Goal: Task Accomplishment & Management: Manage account settings

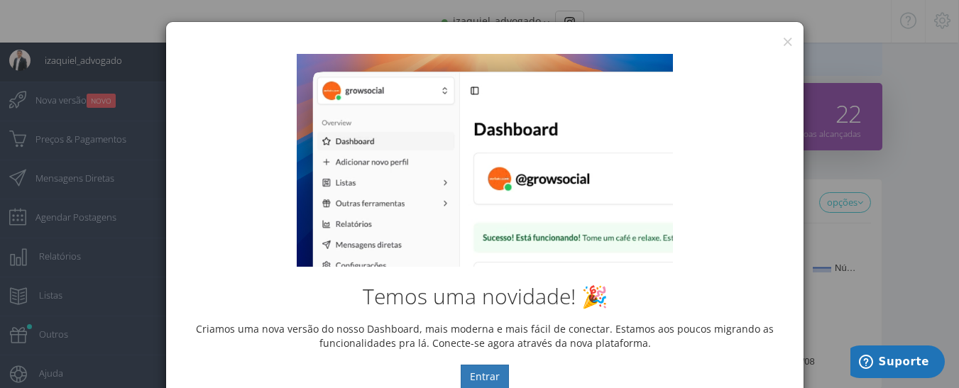
click at [780, 45] on div "Temos uma novidade! 🎉 Criamos uma nova versão do nosso Dashboard, mais moderna …" at bounding box center [484, 221] width 637 height 356
click at [783, 40] on button "×" at bounding box center [787, 41] width 11 height 19
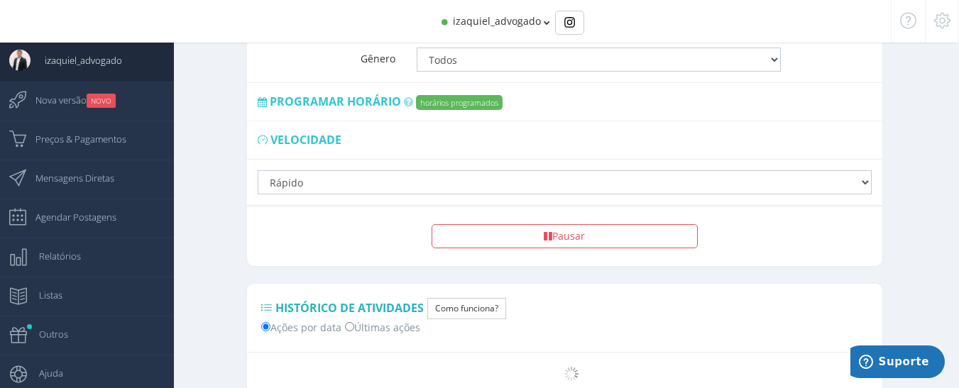
scroll to position [1177, 0]
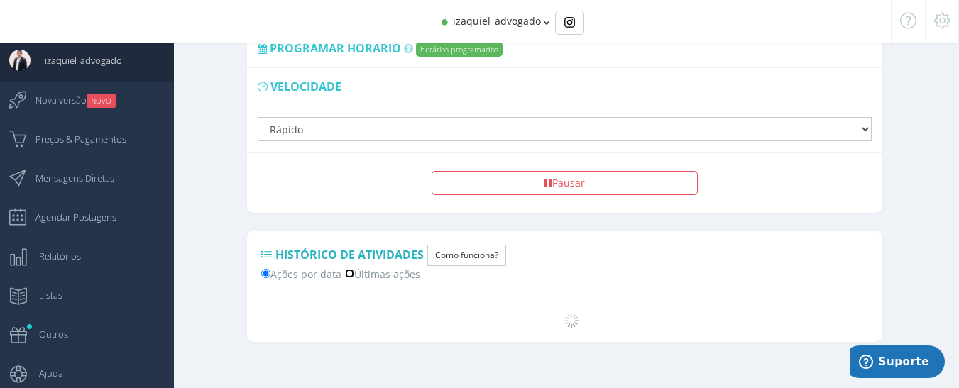
click at [353, 269] on input "Últimas ações" at bounding box center [349, 273] width 9 height 9
radio input "true"
click at [87, 99] on span "Nova versão NOVO" at bounding box center [68, 99] width 94 height 35
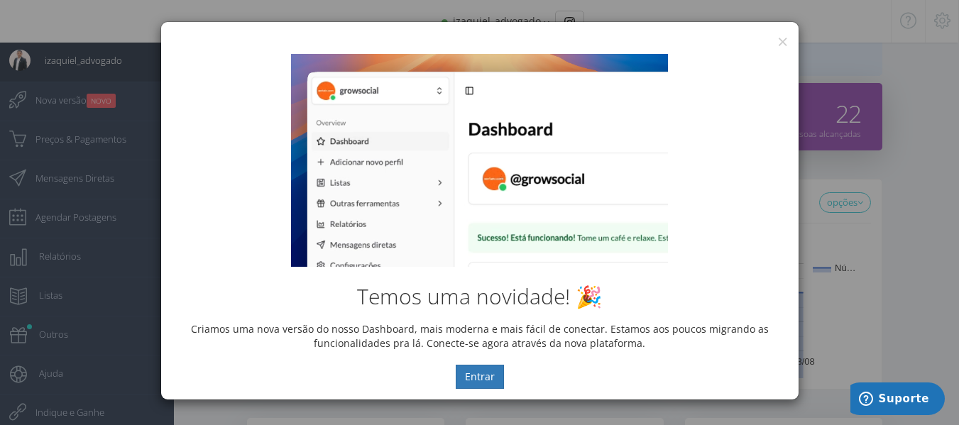
click at [777, 45] on div "Temos uma novidade! 🎉 Criamos uma nova versão do nosso Dashboard, mais moderna …" at bounding box center [479, 221] width 637 height 356
click at [781, 45] on div "Temos uma novidade! 🎉 Criamos uma nova versão do nosso Dashboard, mais moderna …" at bounding box center [479, 221] width 637 height 356
click at [781, 41] on button "×" at bounding box center [782, 41] width 11 height 19
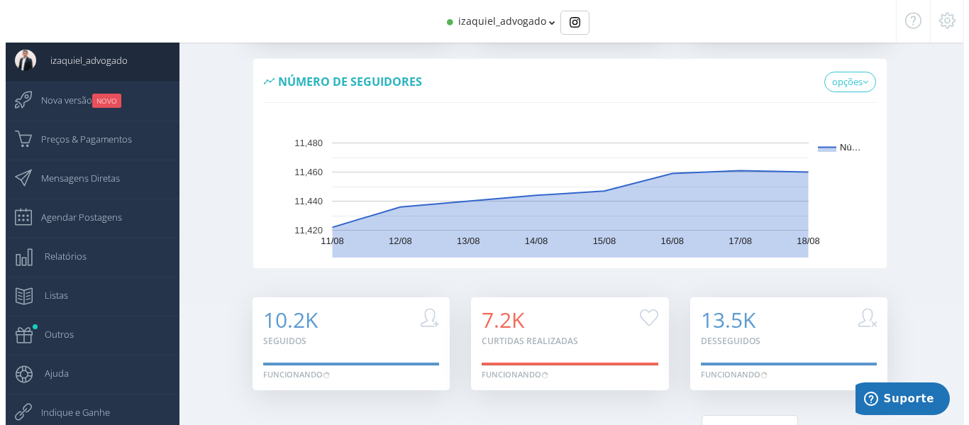
scroll to position [14, 0]
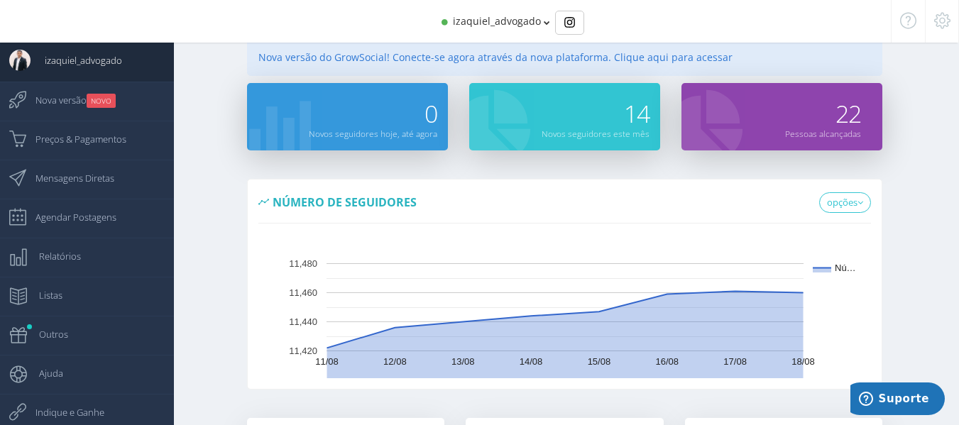
click at [537, 21] on span "izaquiel_advogado" at bounding box center [497, 20] width 88 height 13
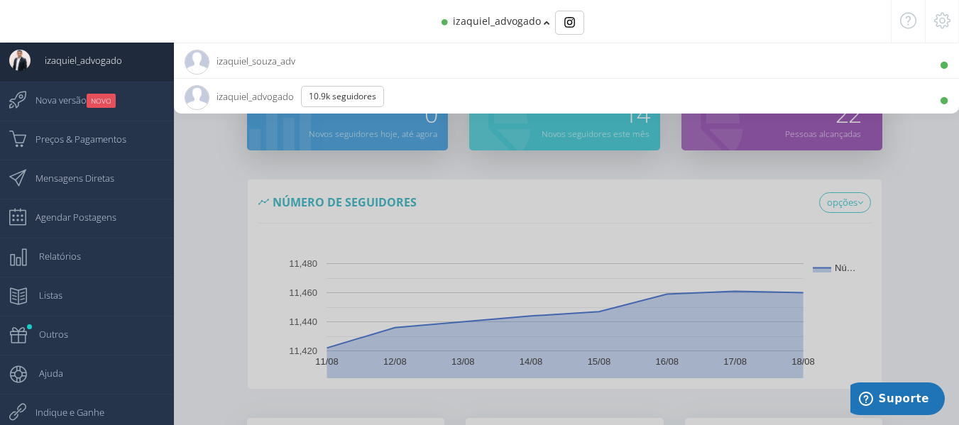
click at [275, 52] on span "izaquiel_souza_adv 470 Seguidores" at bounding box center [240, 60] width 111 height 35
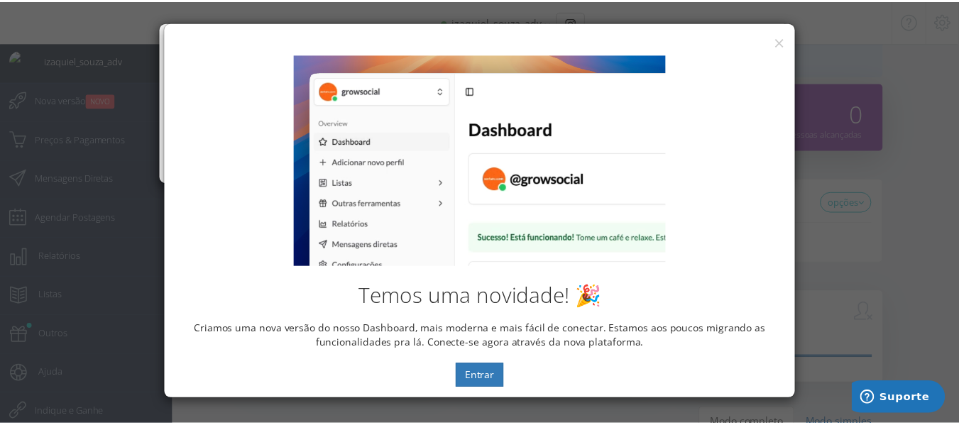
scroll to position [0, 0]
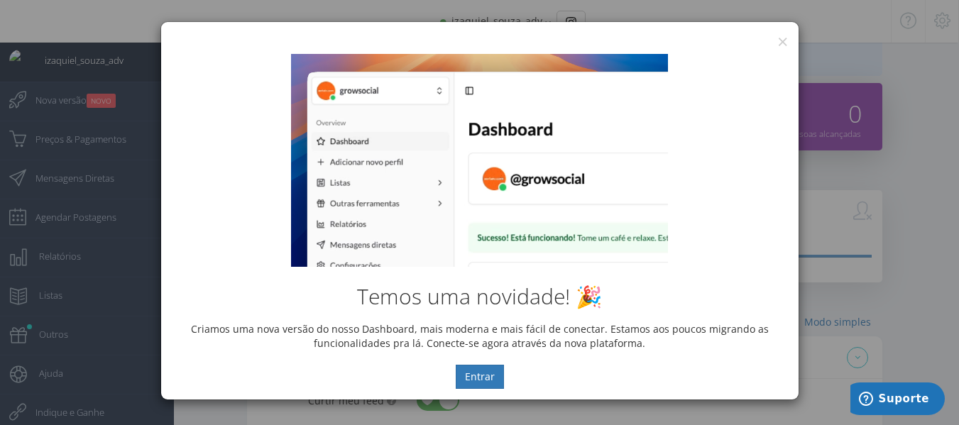
click at [783, 45] on div "Temos uma novidade! 🎉 Criamos uma nova versão do nosso Dashboard, mais moderna …" at bounding box center [479, 221] width 637 height 356
click at [783, 42] on button "×" at bounding box center [782, 41] width 11 height 19
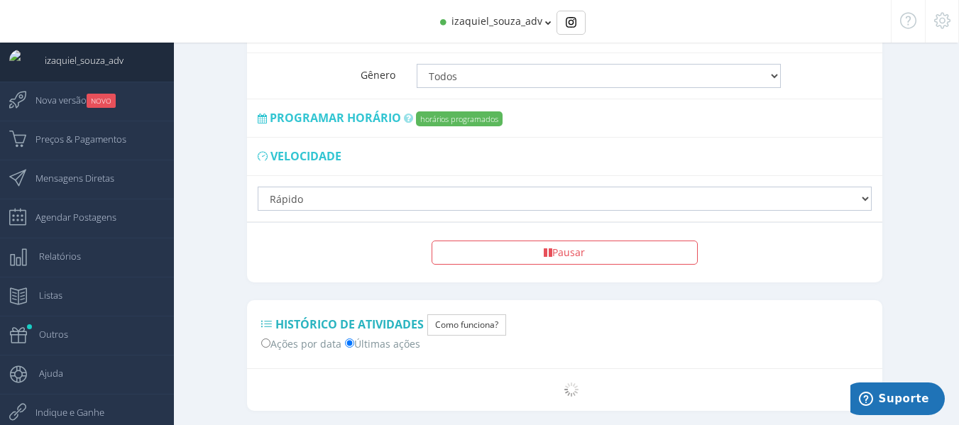
scroll to position [1144, 0]
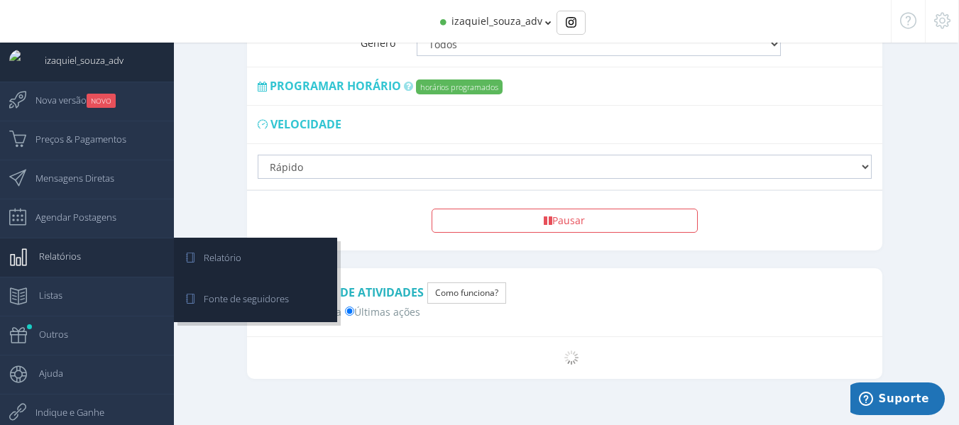
click at [97, 256] on link "Relatórios" at bounding box center [87, 257] width 174 height 39
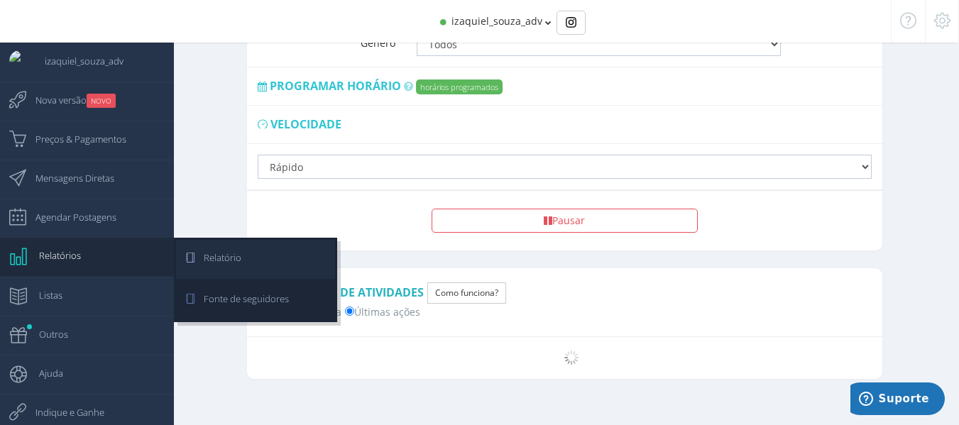
click at [199, 254] on span "Relatório" at bounding box center [215, 257] width 52 height 35
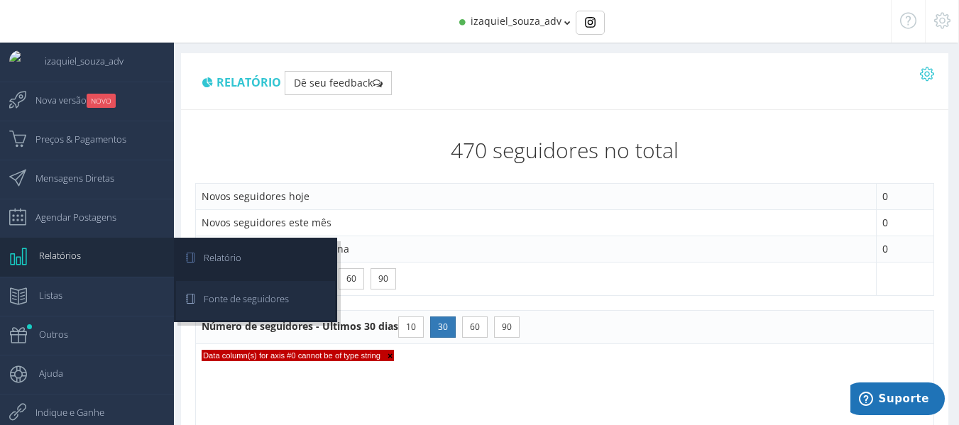
click at [238, 287] on span "Fonte de seguidores" at bounding box center [238, 298] width 99 height 35
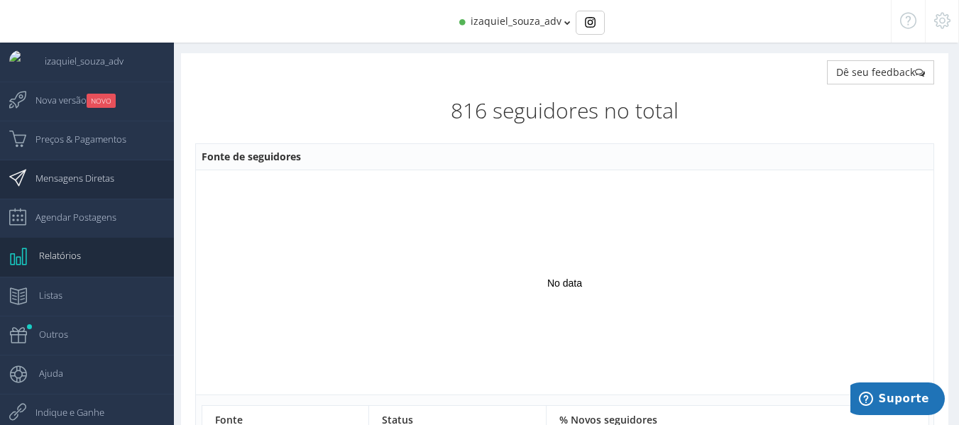
click at [92, 177] on span "Mensagens Diretas" at bounding box center [67, 177] width 93 height 35
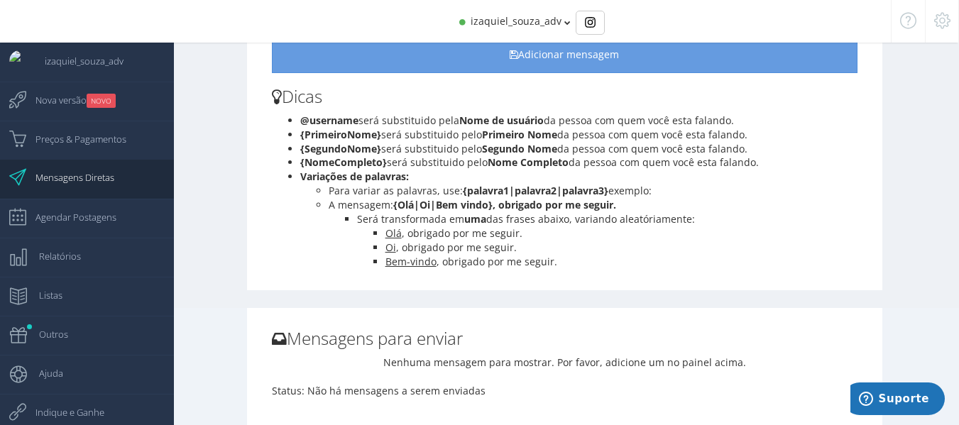
scroll to position [142, 0]
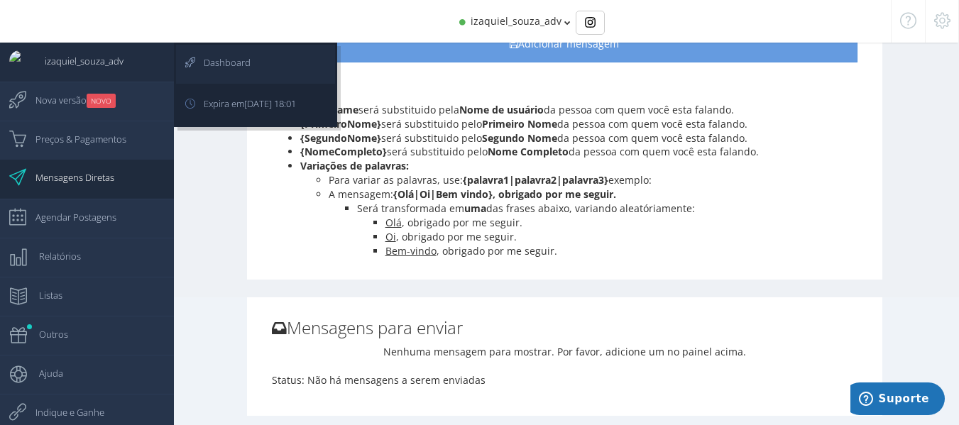
click at [283, 56] on link "Dashboard" at bounding box center [255, 64] width 159 height 39
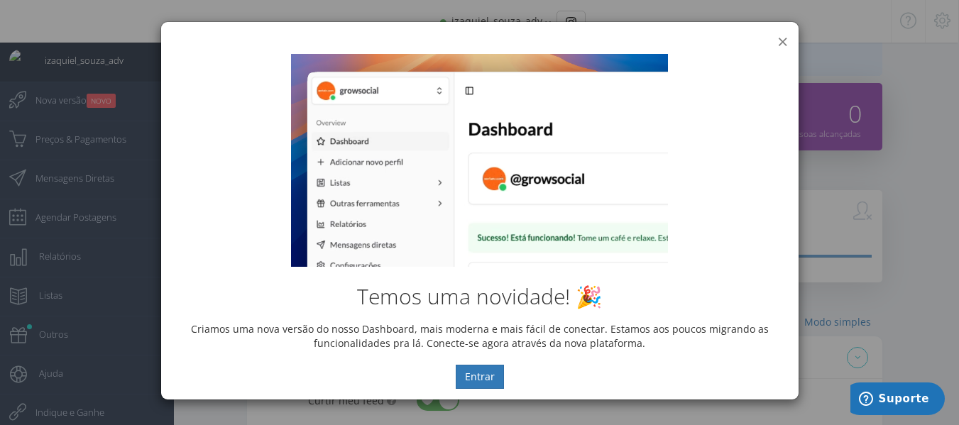
click at [783, 39] on button "×" at bounding box center [782, 41] width 11 height 19
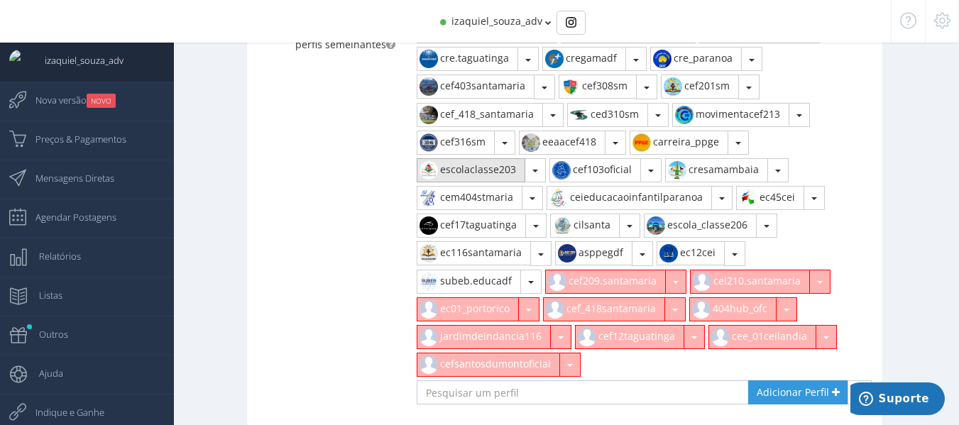
scroll to position [718, 0]
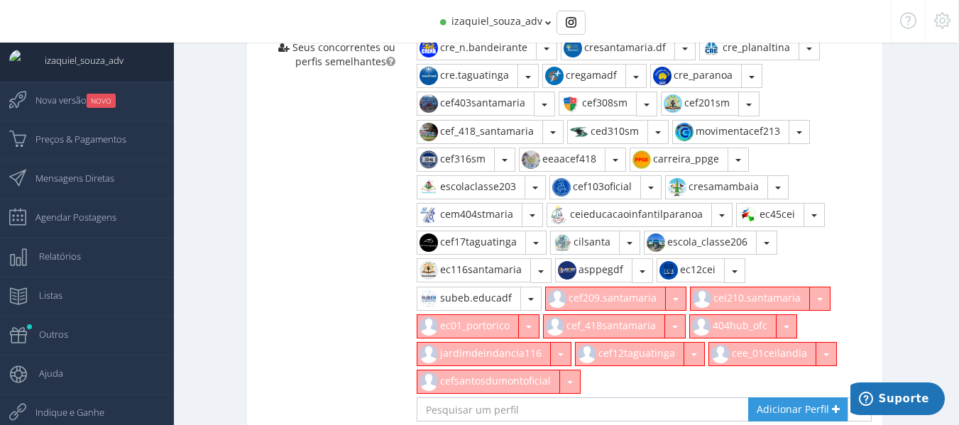
click at [527, 21] on span "izaquiel_souza_adv" at bounding box center [496, 20] width 91 height 13
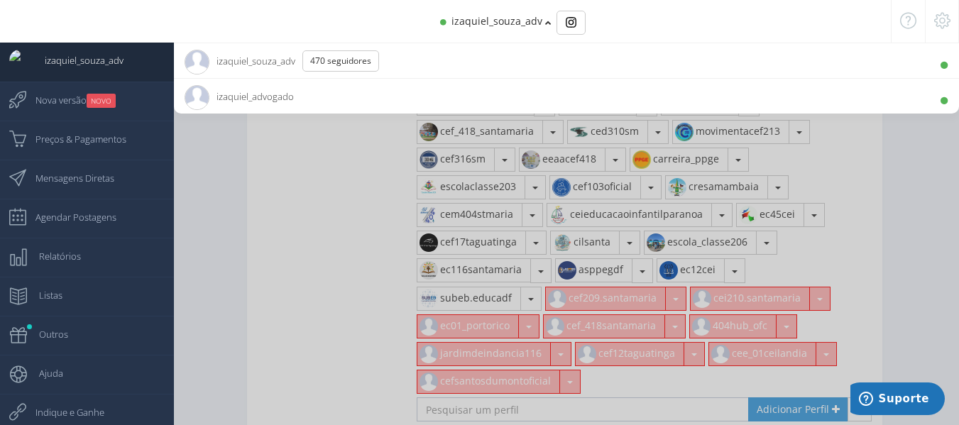
click at [241, 94] on span "izaquiel_advogado 10.9K Seguidores" at bounding box center [239, 96] width 109 height 35
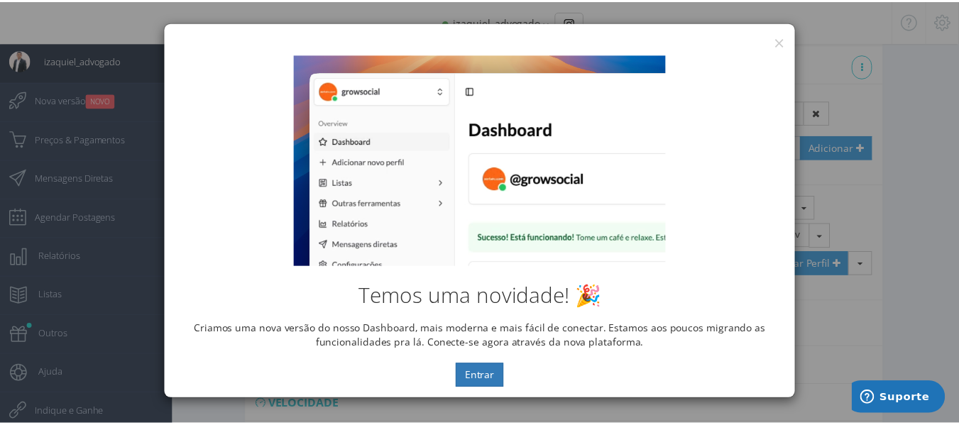
scroll to position [0, 0]
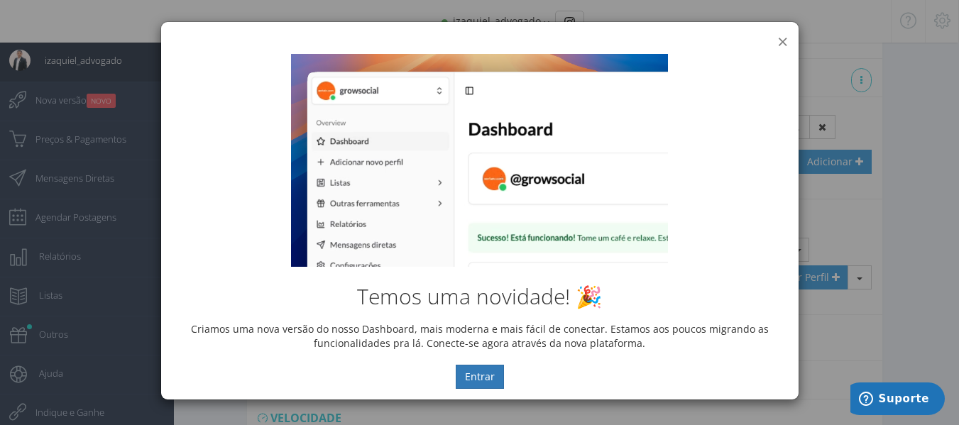
click at [783, 40] on button "×" at bounding box center [782, 41] width 11 height 19
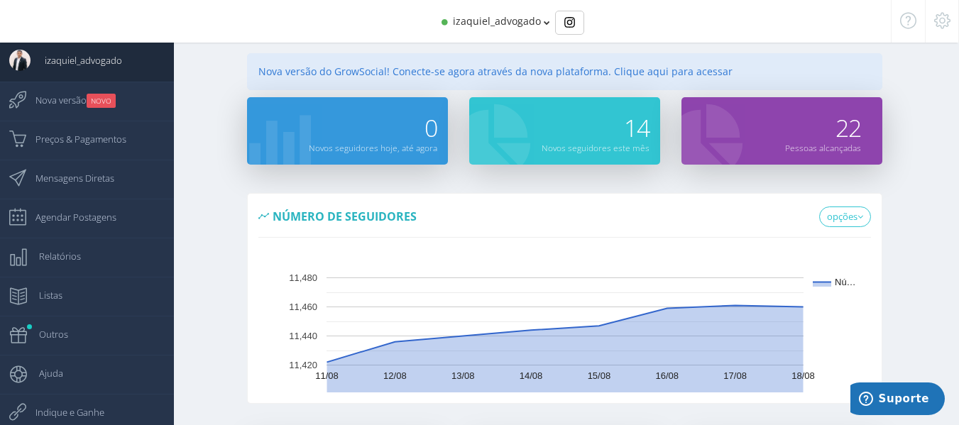
click at [522, 17] on span "izaquiel_advogado" at bounding box center [497, 20] width 88 height 13
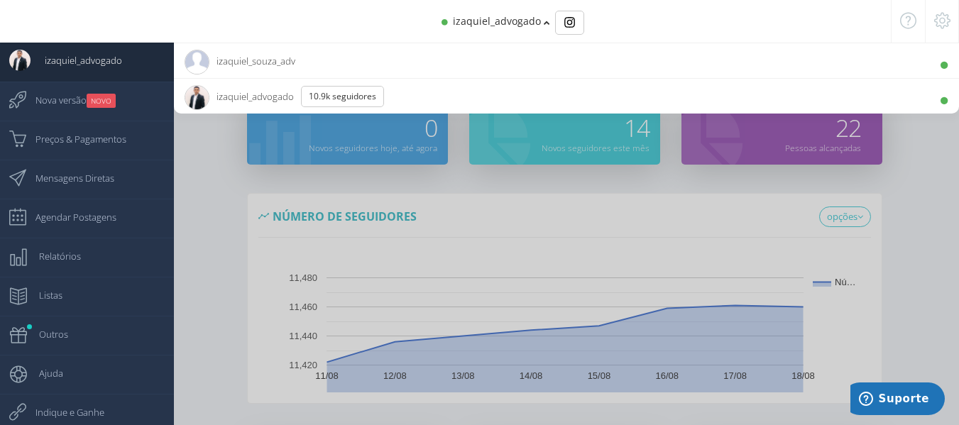
click at [230, 215] on div at bounding box center [479, 212] width 959 height 425
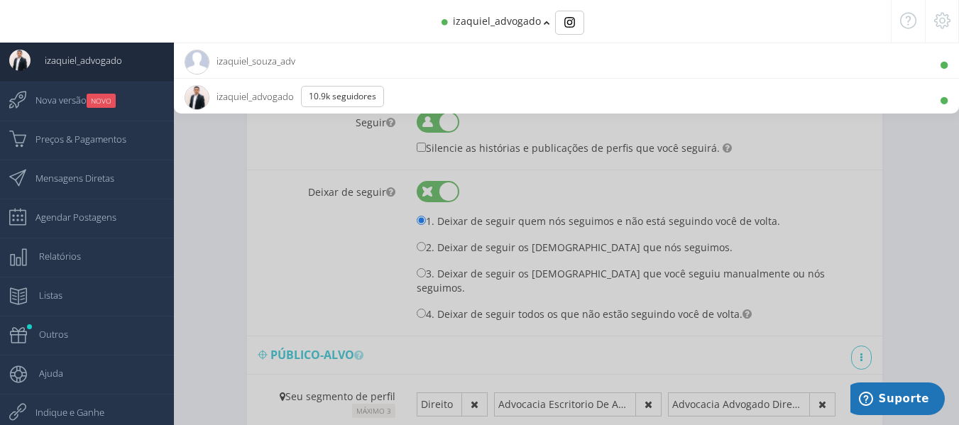
click at [215, 251] on div at bounding box center [479, 212] width 959 height 425
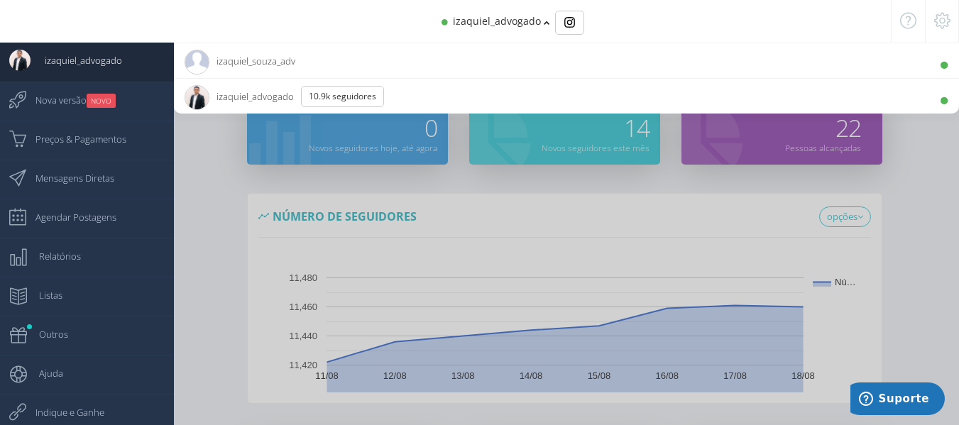
click at [901, 260] on div at bounding box center [479, 212] width 959 height 425
click at [225, 187] on div at bounding box center [479, 212] width 959 height 425
click at [206, 255] on div at bounding box center [479, 212] width 959 height 425
click at [923, 261] on div at bounding box center [479, 212] width 959 height 425
click at [515, 14] on span "izaquiel_advogado" at bounding box center [497, 20] width 88 height 13
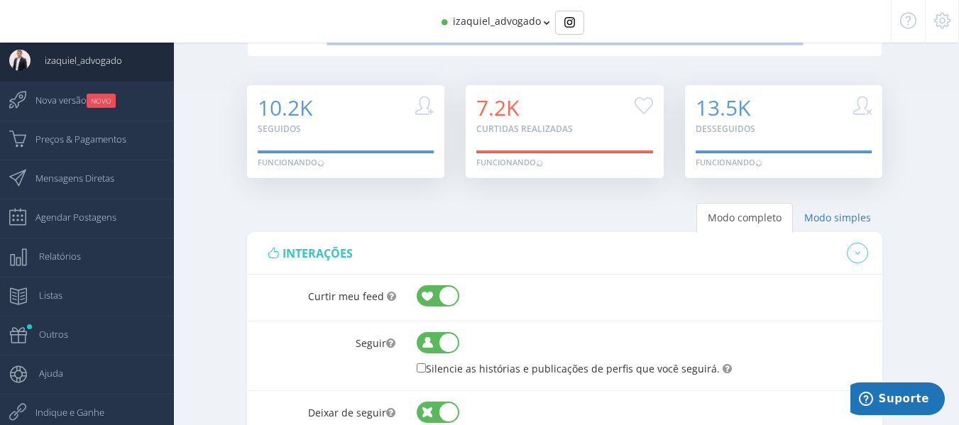
scroll to position [355, 0]
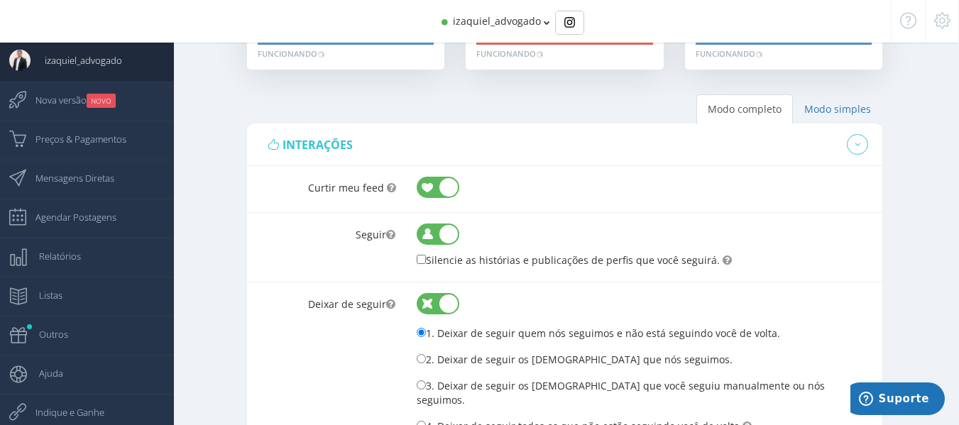
scroll to position [497, 0]
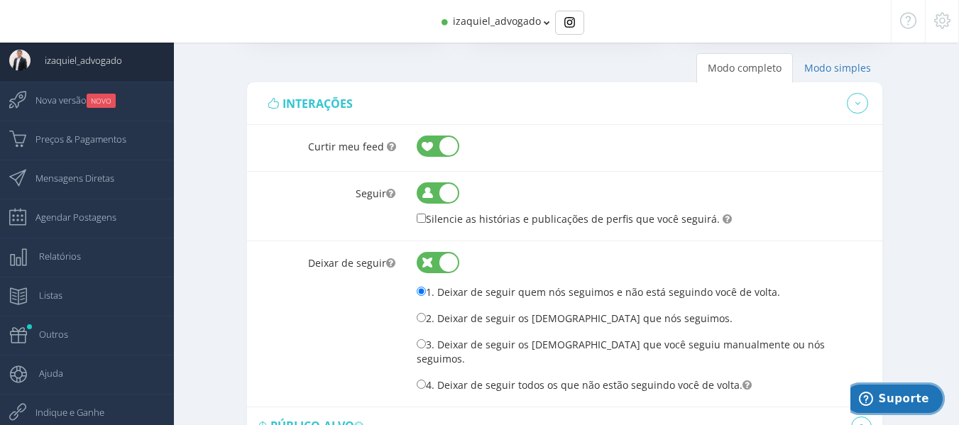
click at [906, 390] on button "Suporte" at bounding box center [893, 399] width 101 height 33
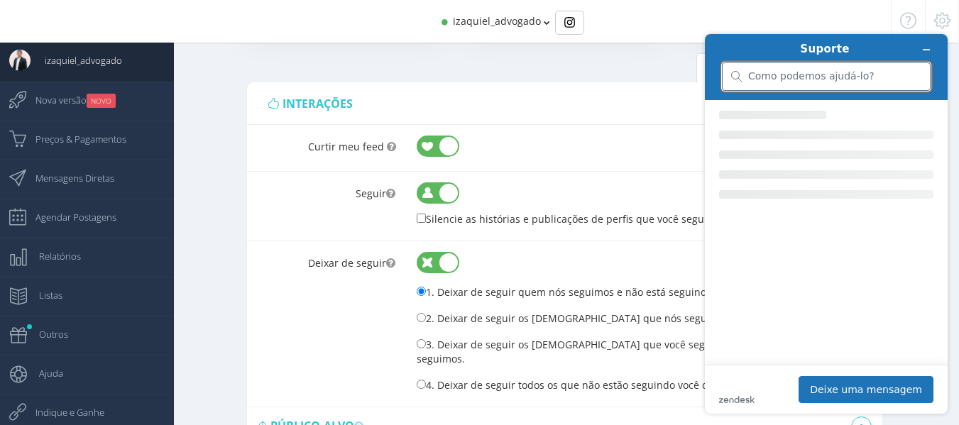
scroll to position [0, 0]
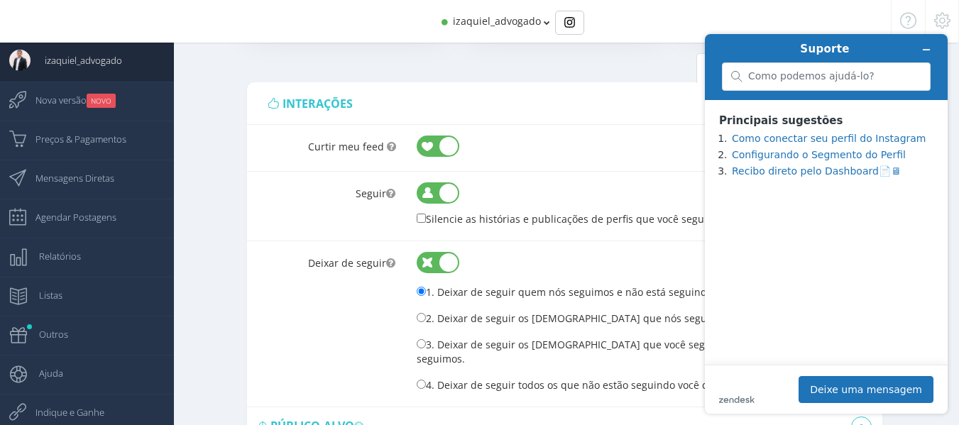
click at [944, 16] on icon at bounding box center [942, 21] width 16 height 10
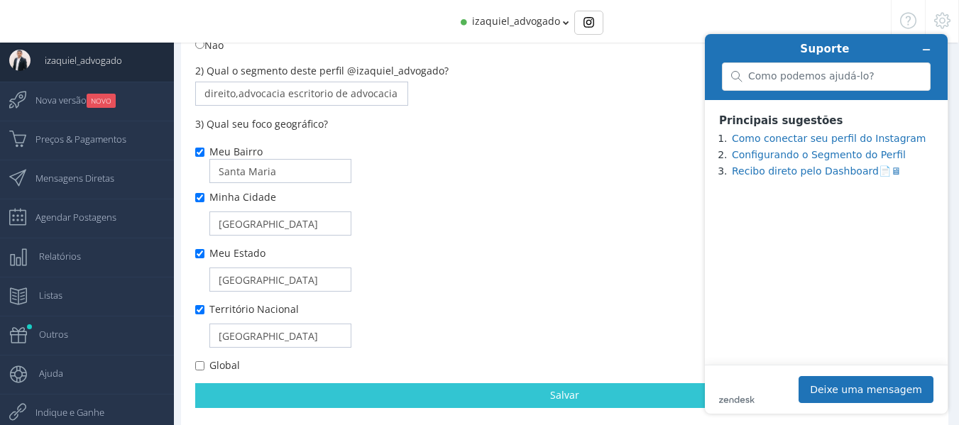
scroll to position [519, 0]
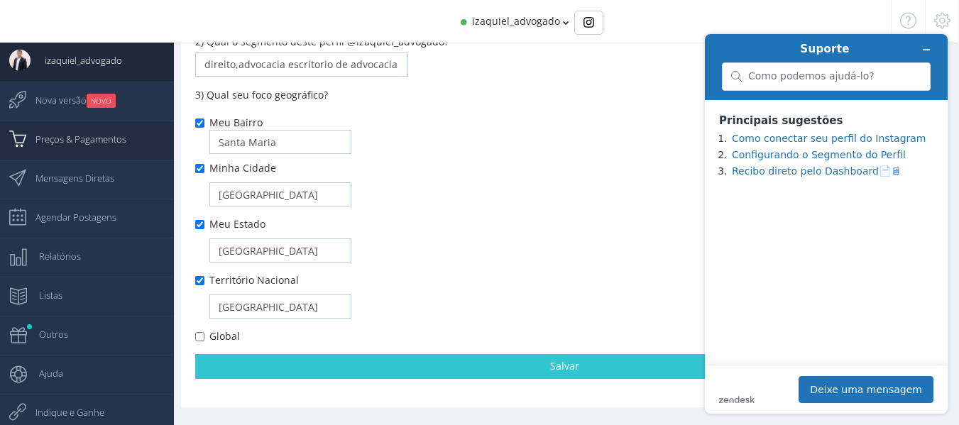
click at [85, 141] on span "Preços & Pagamentos" at bounding box center [73, 138] width 105 height 35
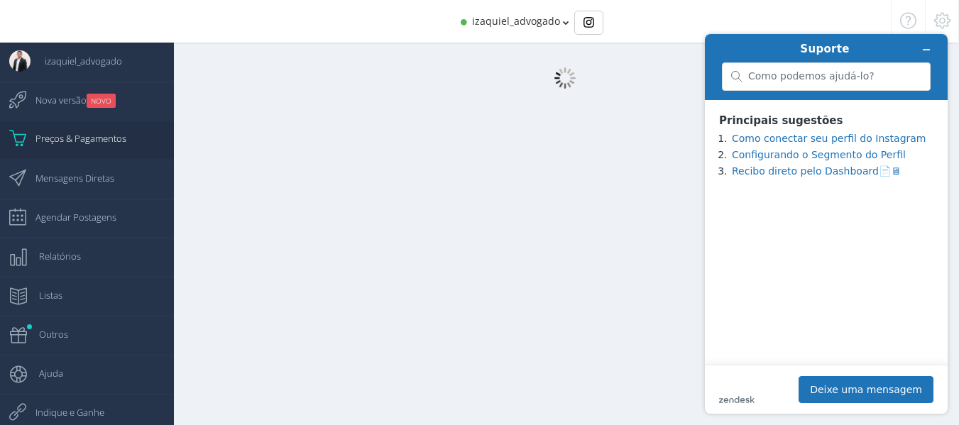
scroll to position [14, 0]
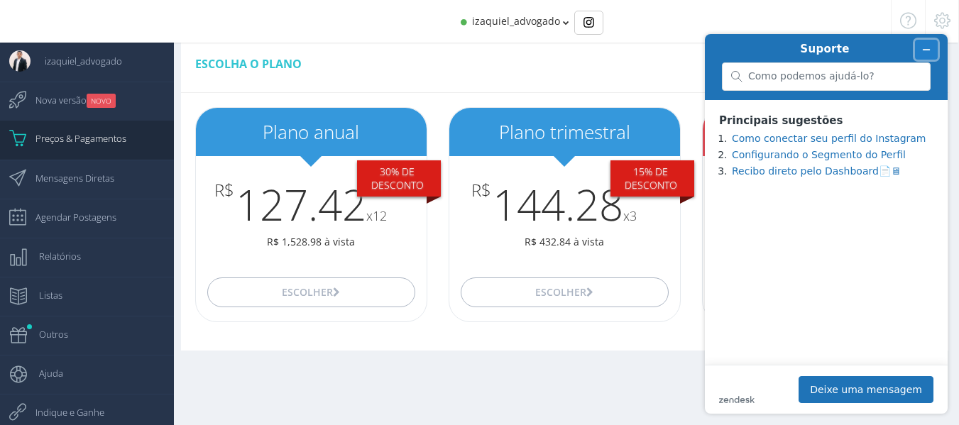
click at [925, 53] on icon "Minimizar widget" at bounding box center [926, 50] width 10 height 10
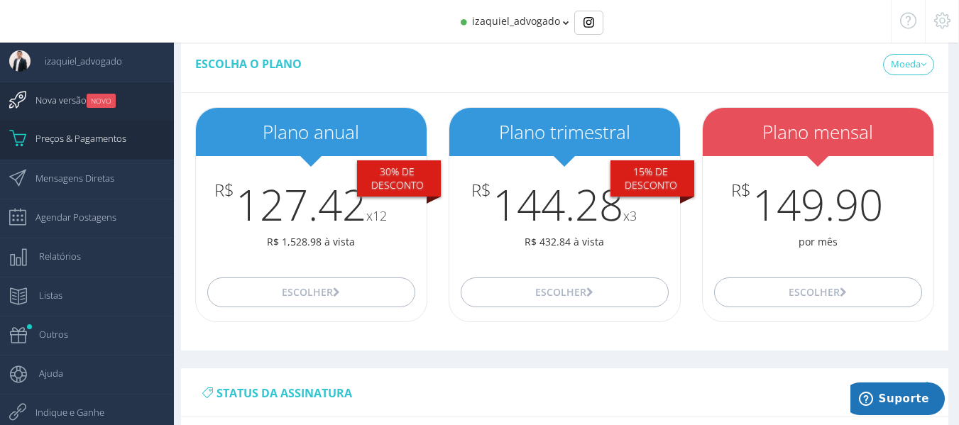
click at [57, 94] on span "Nova versão NOVO" at bounding box center [68, 99] width 94 height 35
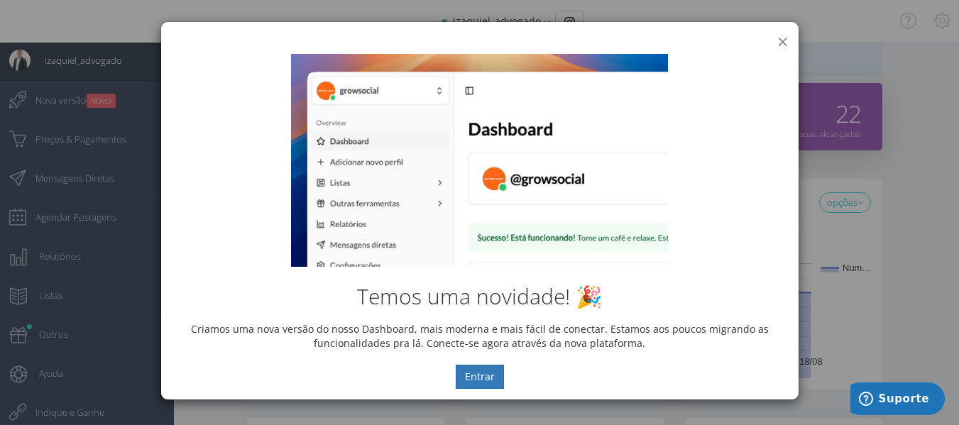
click at [781, 33] on button "×" at bounding box center [782, 41] width 11 height 19
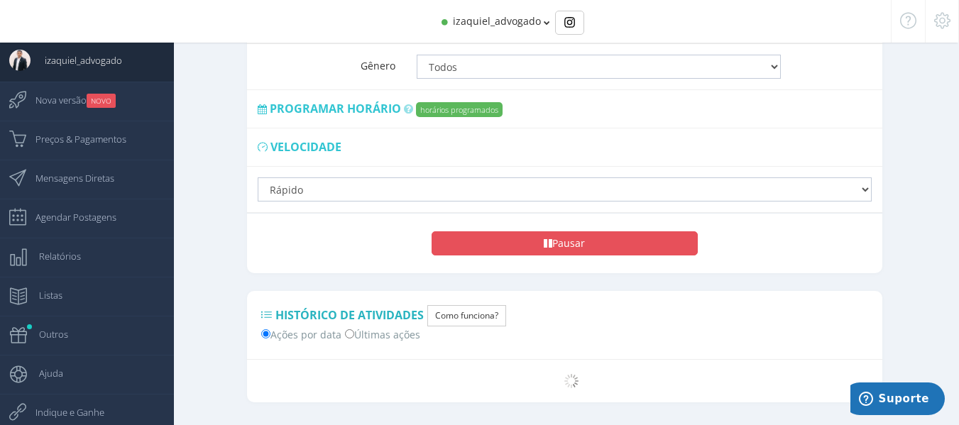
scroll to position [1140, 0]
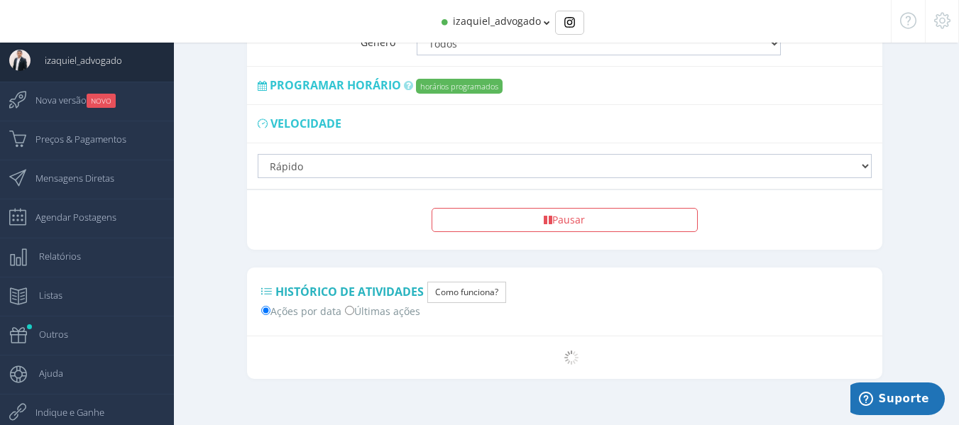
click at [343, 303] on div "Ações por data Últimas ações" at bounding box center [384, 312] width 266 height 18
click at [359, 303] on label "Últimas ações" at bounding box center [382, 310] width 75 height 15
click at [354, 306] on input "Últimas ações" at bounding box center [349, 310] width 9 height 9
radio input "true"
click at [101, 102] on small "NOVO" at bounding box center [101, 101] width 29 height 14
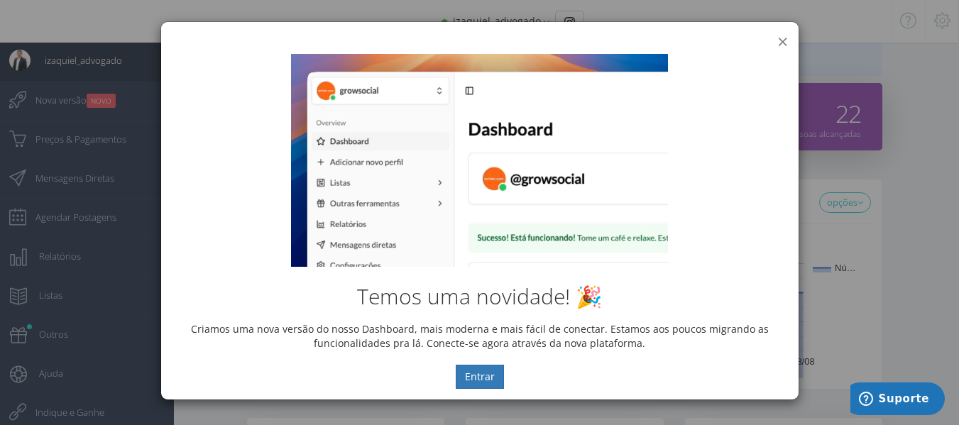
click at [782, 41] on button "×" at bounding box center [782, 41] width 11 height 19
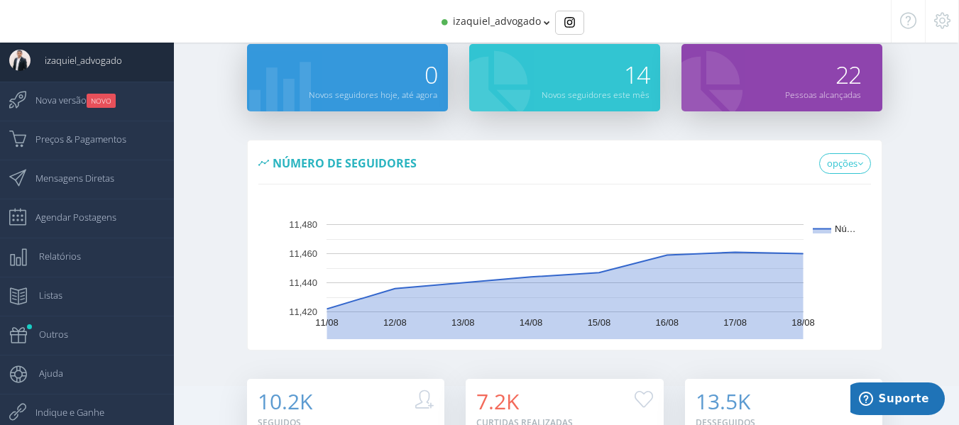
scroll to position [85, 0]
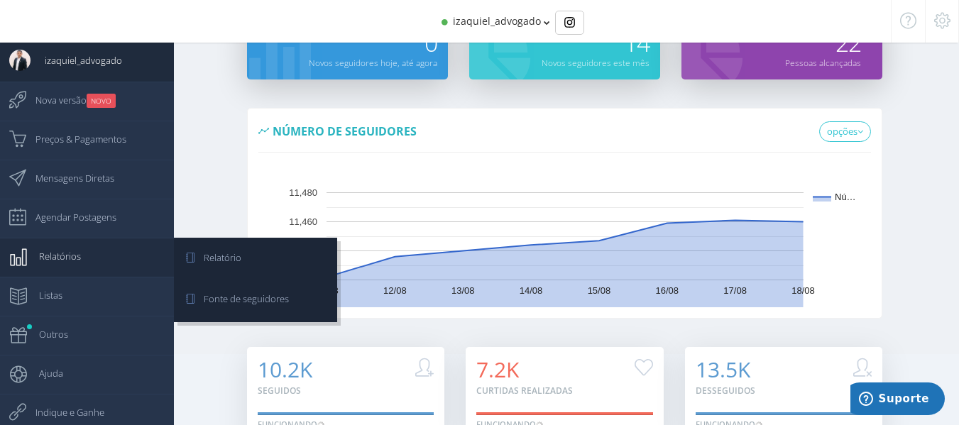
click at [87, 260] on link "Relatórios" at bounding box center [87, 257] width 174 height 39
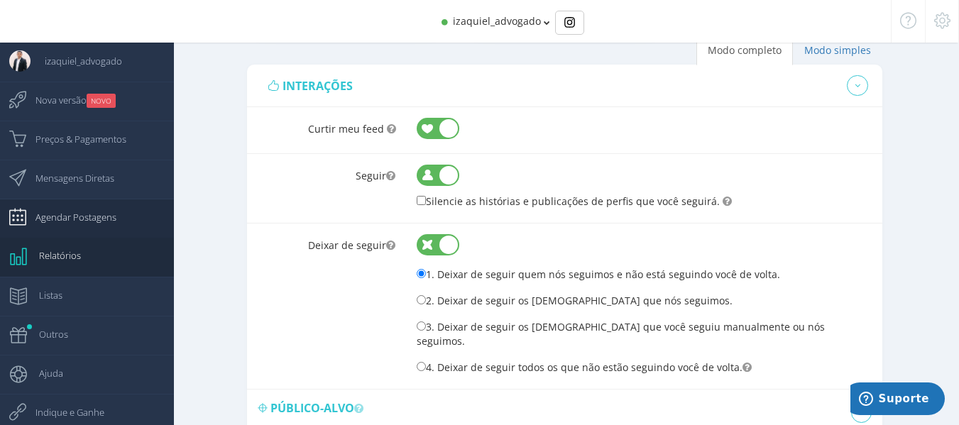
scroll to position [501, 0]
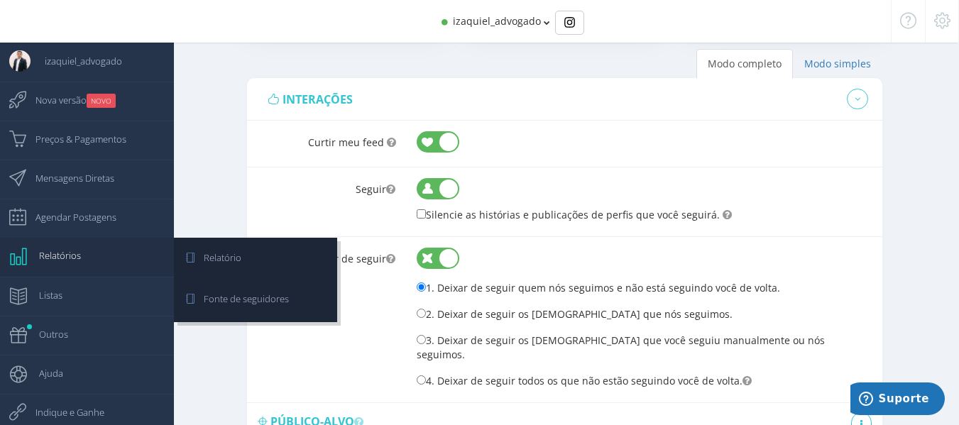
click at [66, 246] on span "Relatórios" at bounding box center [53, 255] width 56 height 35
click at [246, 258] on link "Relatório" at bounding box center [255, 259] width 159 height 39
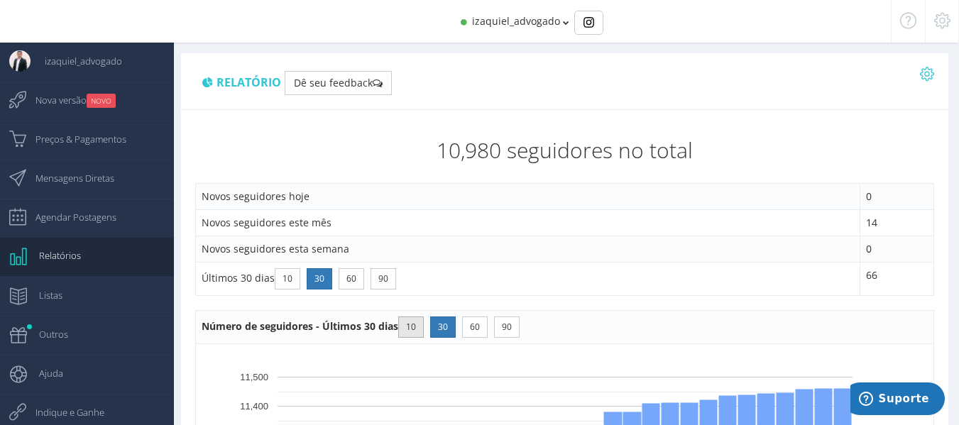
click at [413, 327] on button "10" at bounding box center [411, 327] width 26 height 21
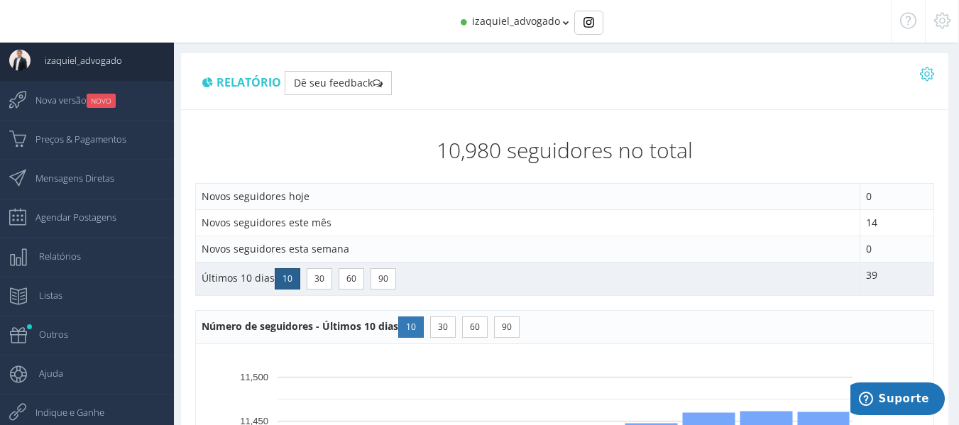
click at [291, 275] on button "10" at bounding box center [288, 278] width 26 height 21
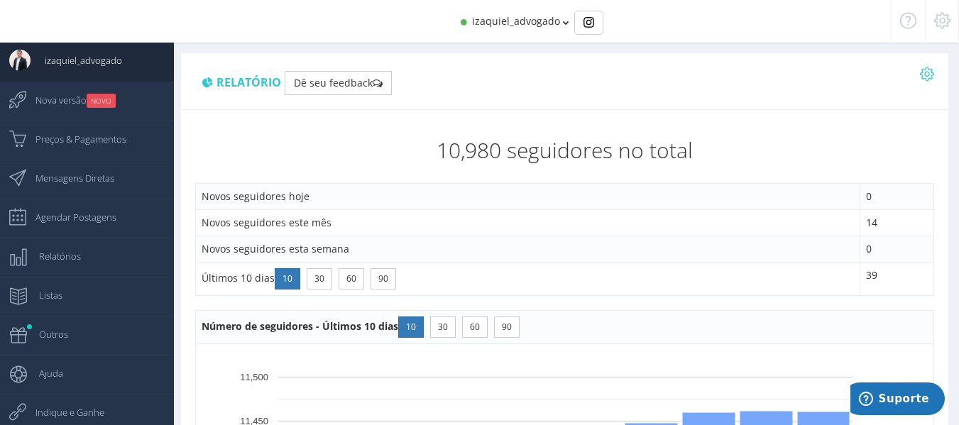
click at [928, 71] on icon at bounding box center [927, 74] width 14 height 10
click at [862, 111] on link "Exportar PDF" at bounding box center [871, 104] width 123 height 24
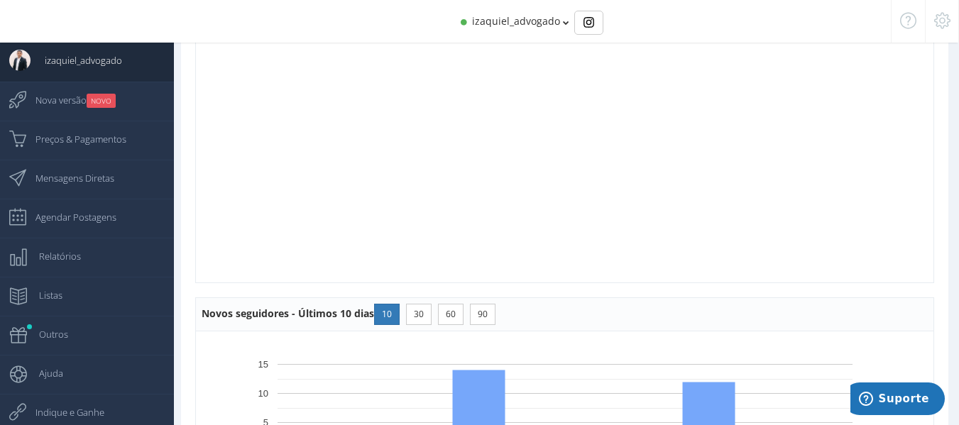
scroll to position [639, 0]
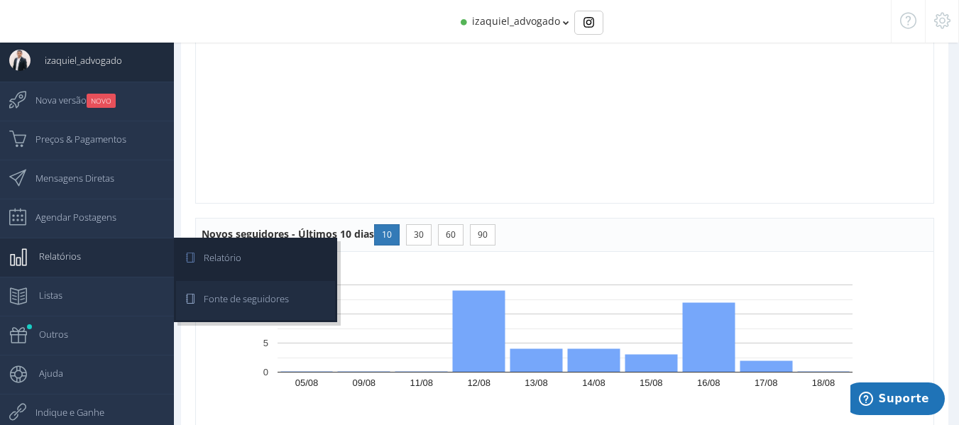
click at [211, 293] on span "Fonte de seguidores" at bounding box center [238, 298] width 99 height 35
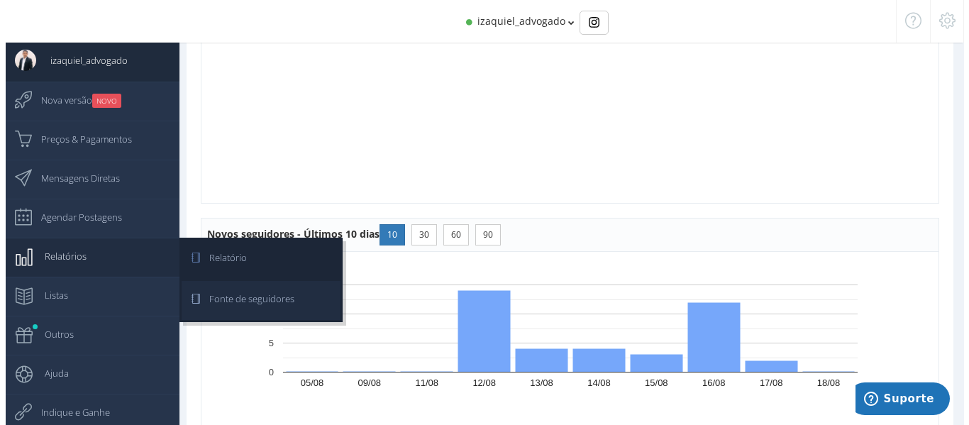
scroll to position [14, 0]
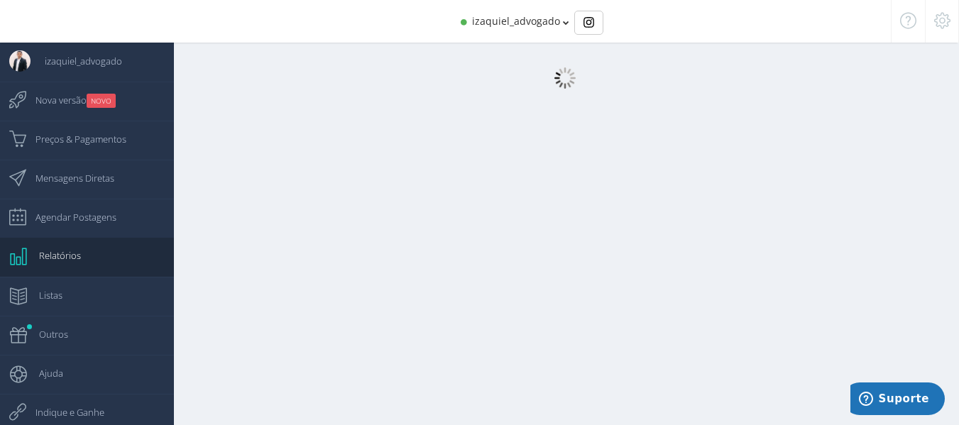
click at [911, 19] on icon at bounding box center [908, 21] width 16 height 10
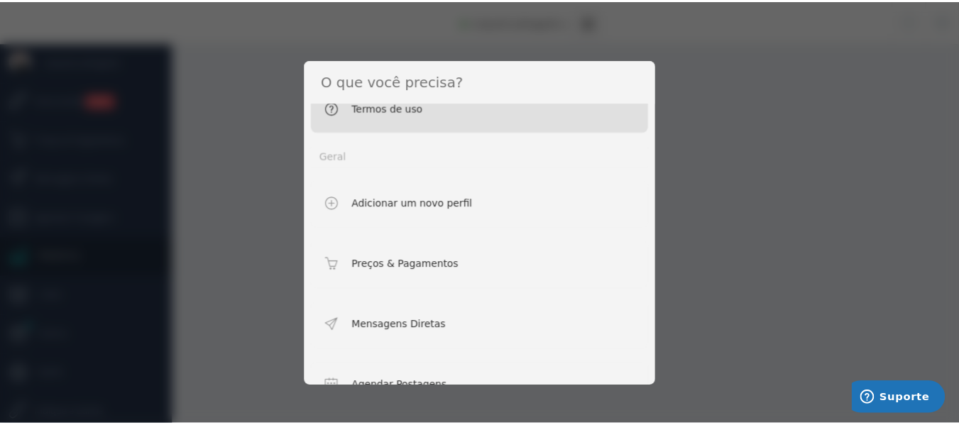
scroll to position [213, 0]
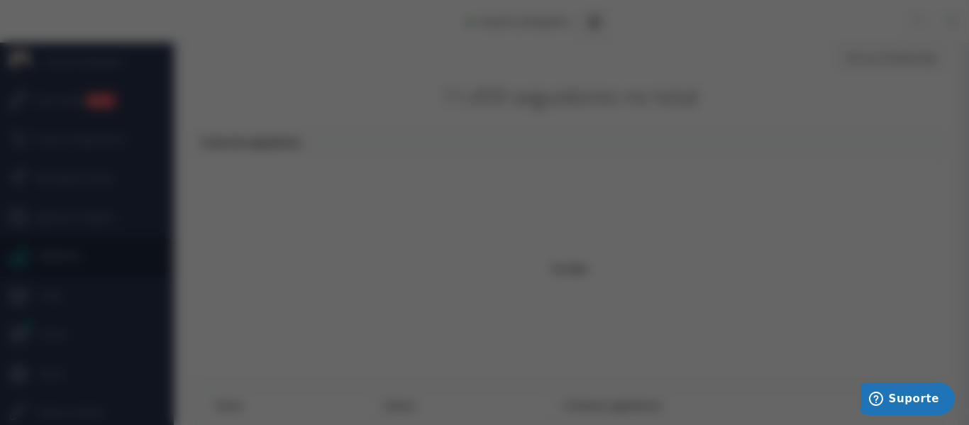
click at [783, 190] on div "Pedidos de Suporte Termos de uso Geral Adicionar um novo perfil Preços & Pagame…" at bounding box center [484, 212] width 969 height 425
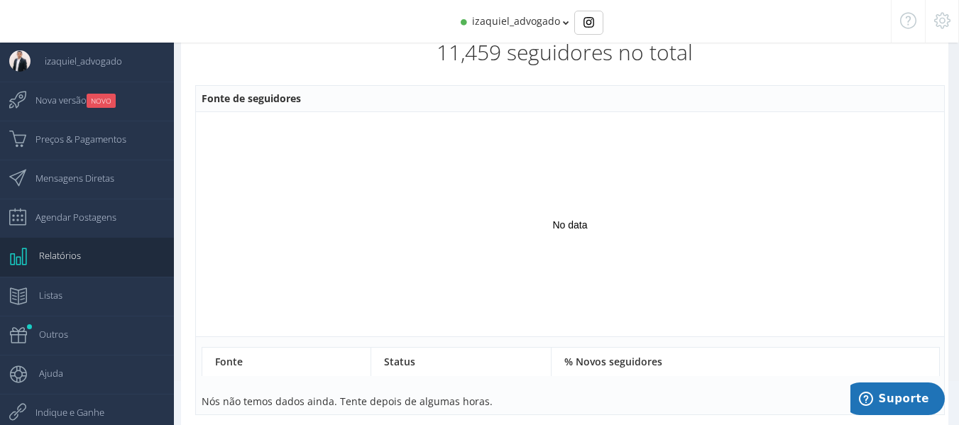
scroll to position [0, 0]
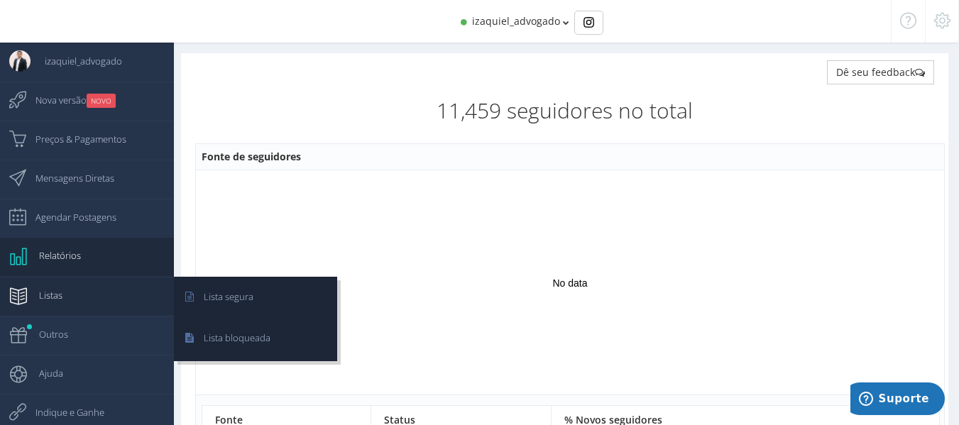
click at [60, 297] on span "Listas" at bounding box center [44, 294] width 38 height 35
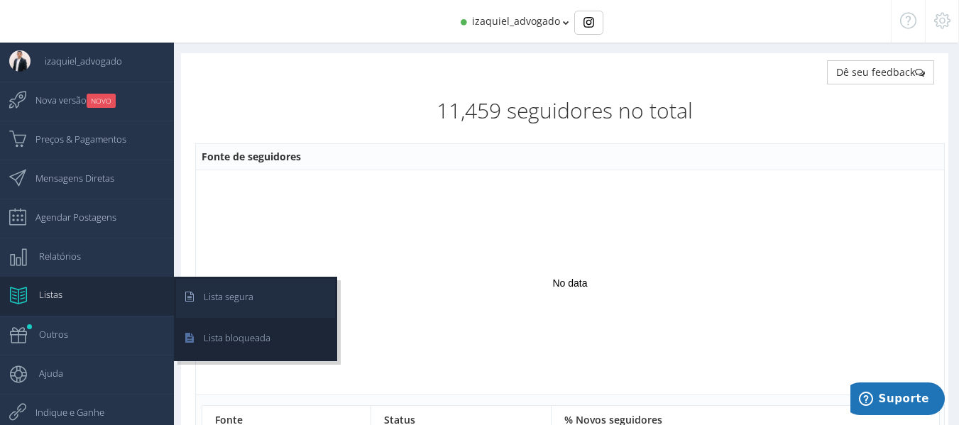
click at [204, 290] on span "Lista segura" at bounding box center [221, 296] width 64 height 35
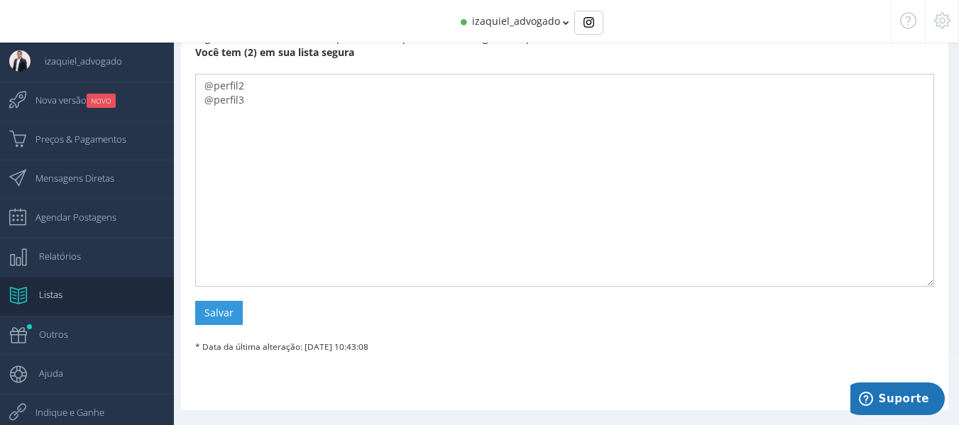
scroll to position [85, 0]
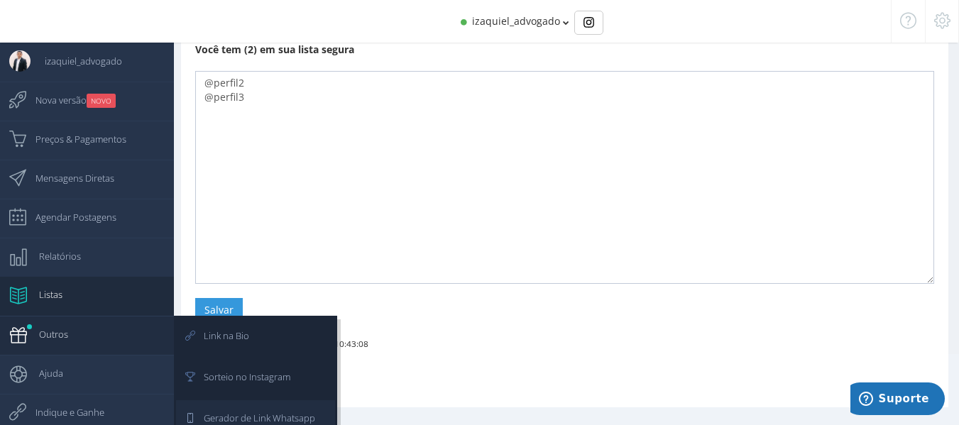
click at [244, 409] on span "Gerador de Link Whatsapp" at bounding box center [252, 417] width 126 height 35
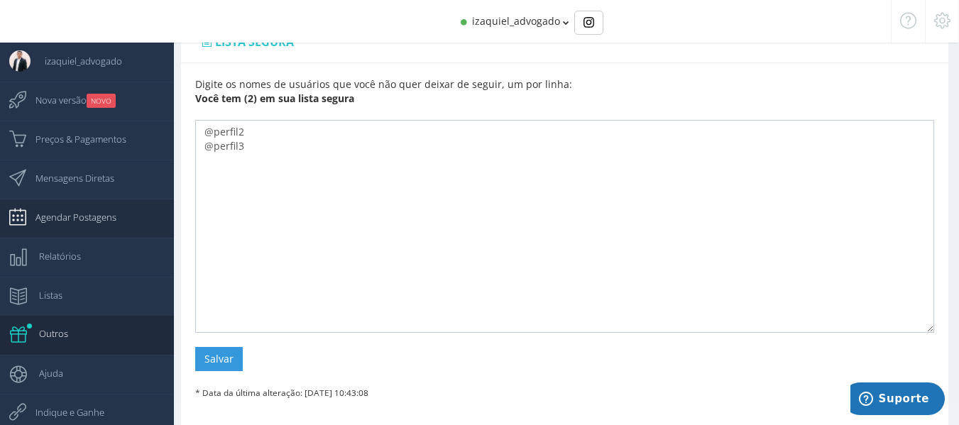
scroll to position [0, 0]
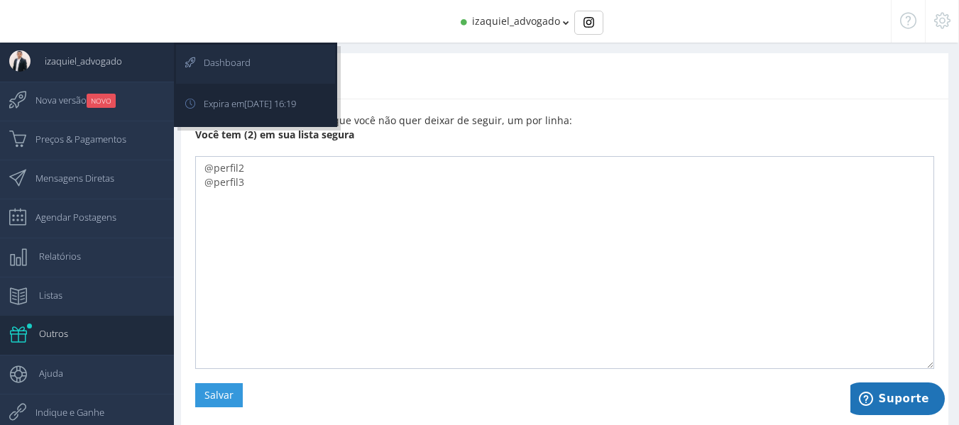
click at [280, 59] on link "Dashboard" at bounding box center [255, 64] width 159 height 39
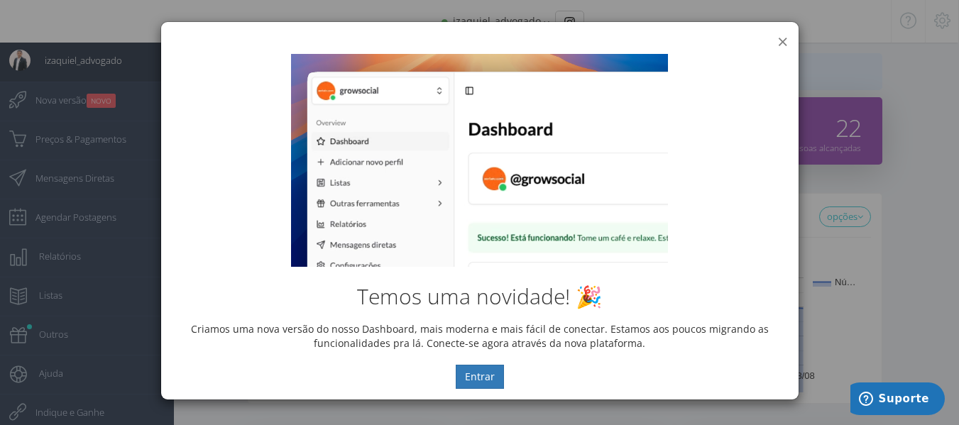
click at [783, 40] on button "×" at bounding box center [782, 41] width 11 height 19
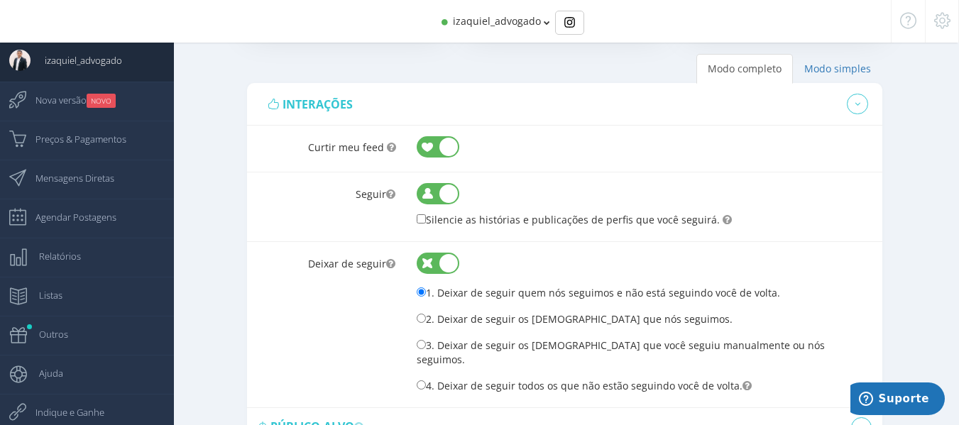
scroll to position [497, 0]
click at [847, 64] on link "Modo simples" at bounding box center [837, 68] width 89 height 30
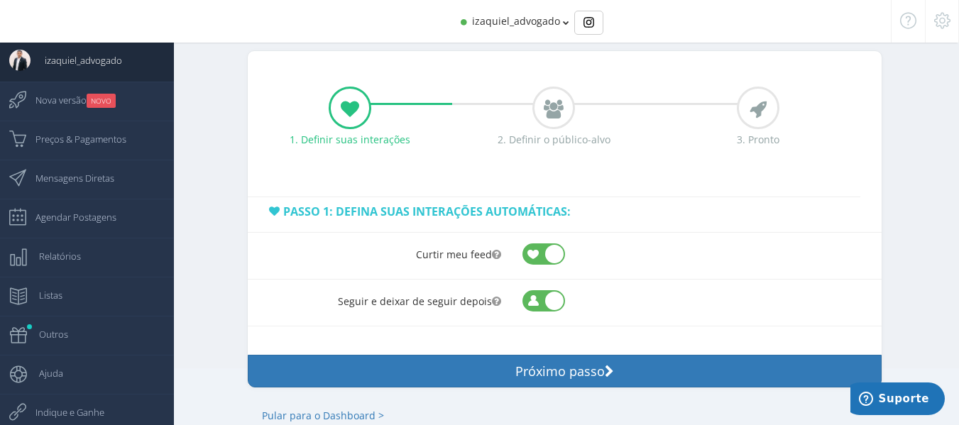
scroll to position [136, 0]
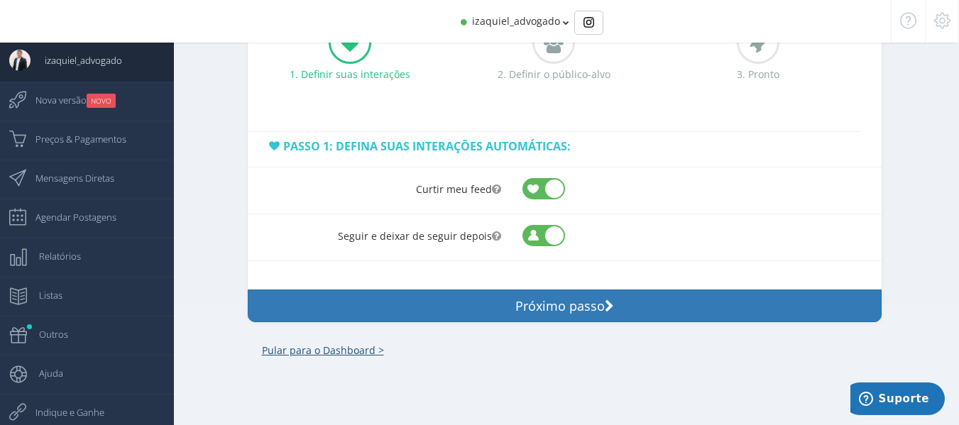
click at [356, 351] on link "Pular para o Dashboard >" at bounding box center [323, 350] width 150 height 43
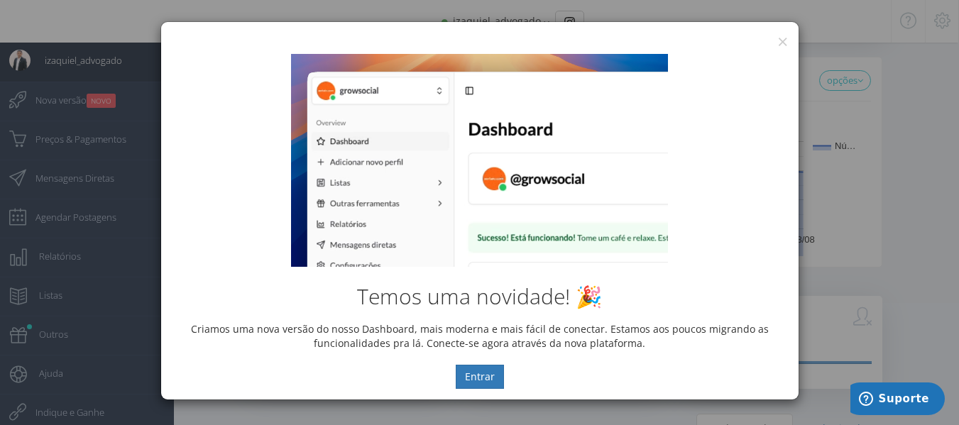
click at [785, 43] on div "Temos uma novidade! 🎉 Criamos uma nova versão do nosso Dashboard, mais moderna …" at bounding box center [479, 221] width 637 height 356
click at [786, 38] on button "×" at bounding box center [782, 41] width 11 height 19
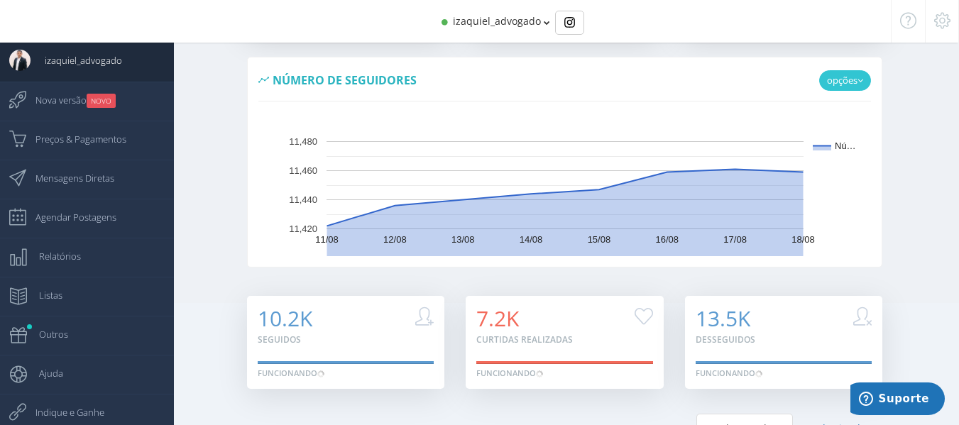
click at [864, 78] on link "opções" at bounding box center [845, 80] width 52 height 21
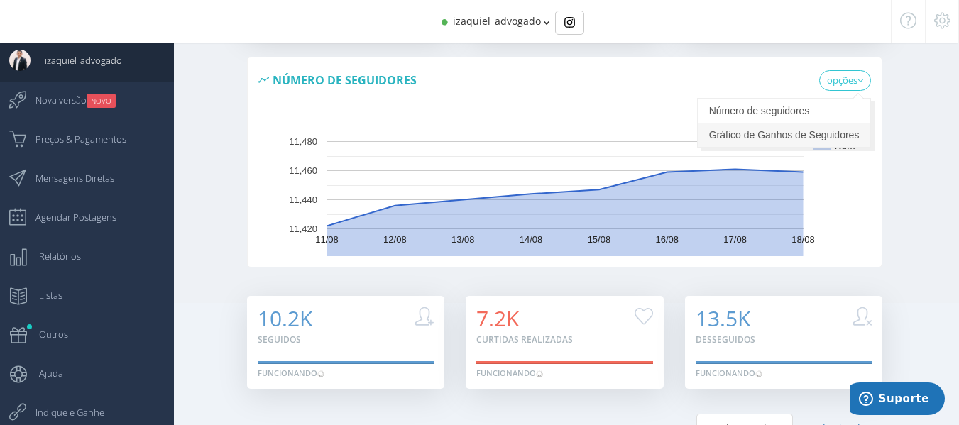
click at [806, 145] on link "Gráfico de Ganhos de Seguidores" at bounding box center [784, 135] width 173 height 24
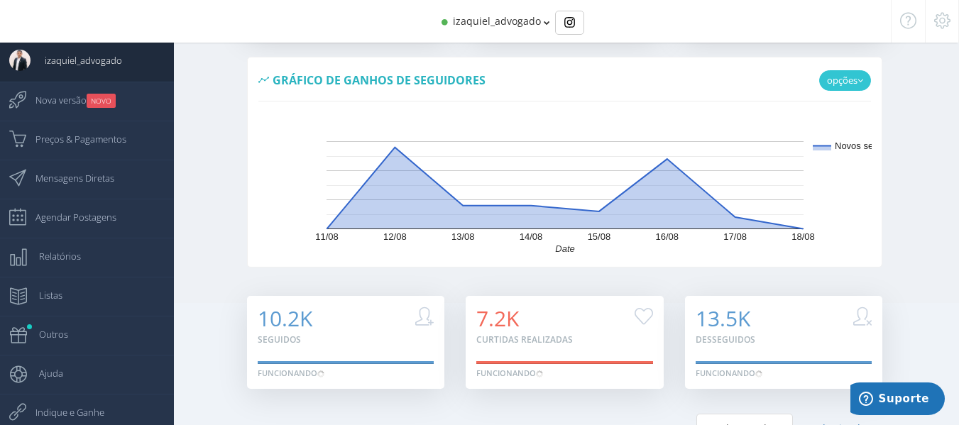
click at [847, 72] on link "opções" at bounding box center [845, 80] width 52 height 21
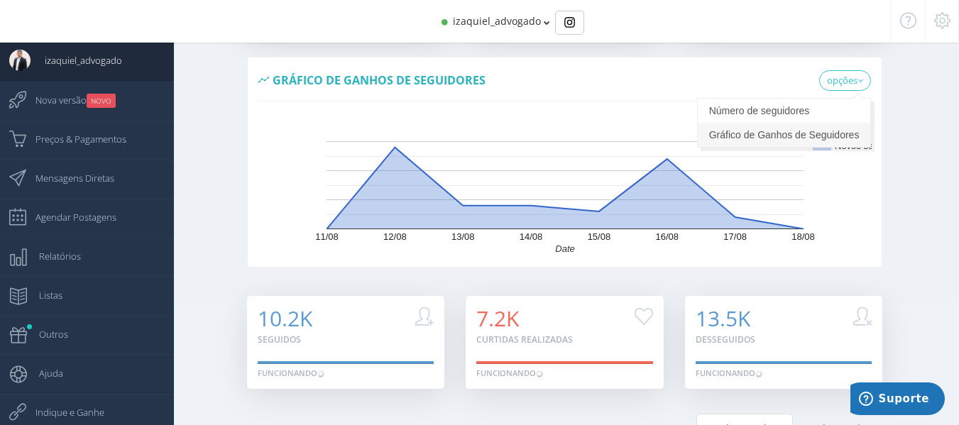
click at [797, 131] on link "Gráfico de Ganhos de Seguidores" at bounding box center [784, 135] width 173 height 24
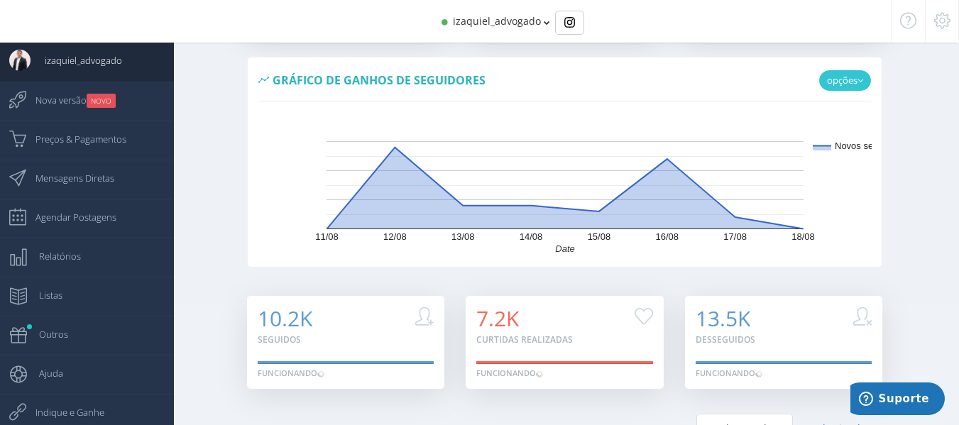
click at [842, 77] on link "opções" at bounding box center [845, 80] width 52 height 21
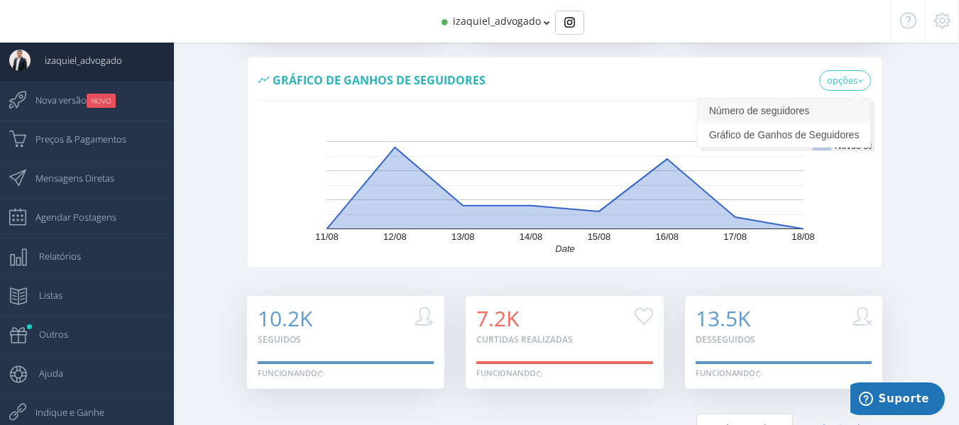
click at [808, 100] on link "Número de seguidores" at bounding box center [784, 111] width 173 height 24
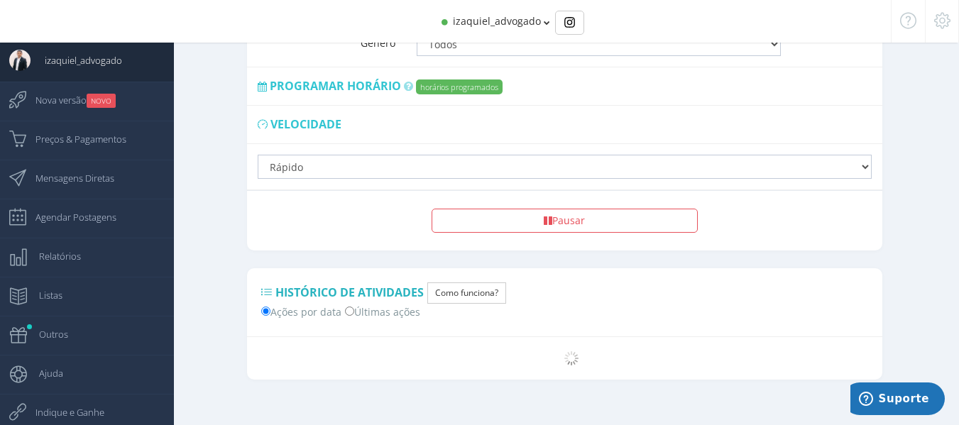
scroll to position [1140, 0]
click at [454, 282] on button "Como funciona?" at bounding box center [466, 292] width 79 height 21
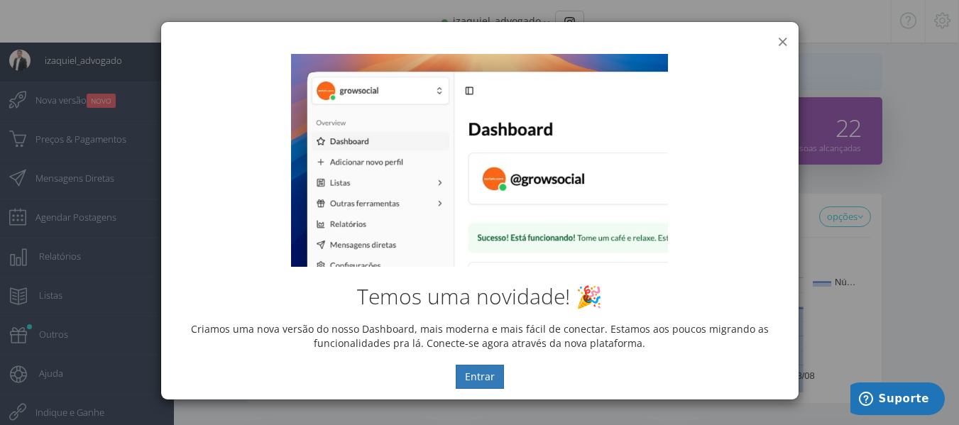
click at [781, 40] on button "×" at bounding box center [782, 41] width 11 height 19
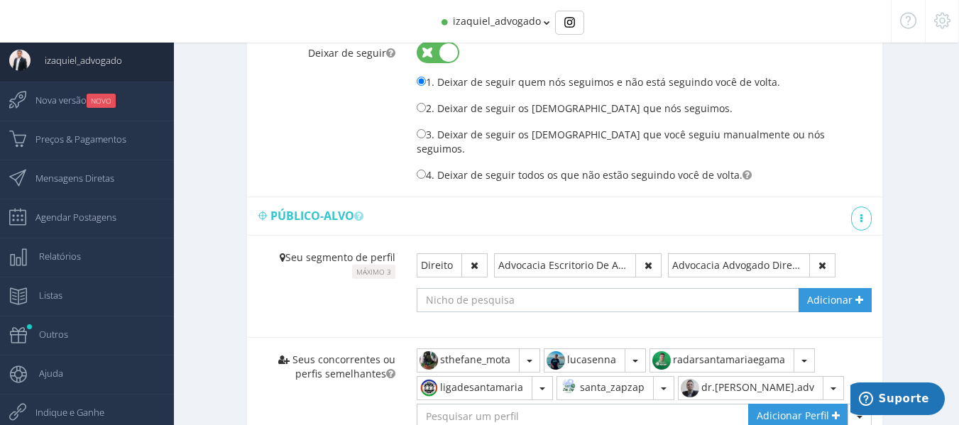
scroll to position [710, 0]
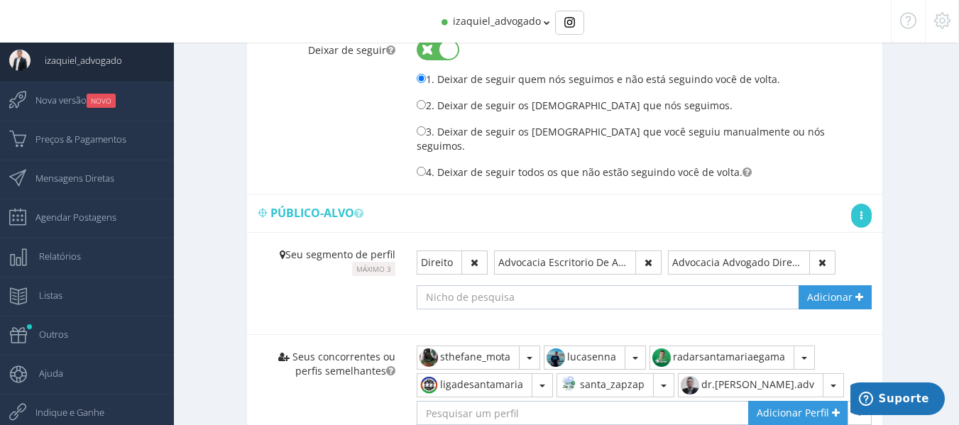
click at [859, 204] on link at bounding box center [861, 216] width 21 height 24
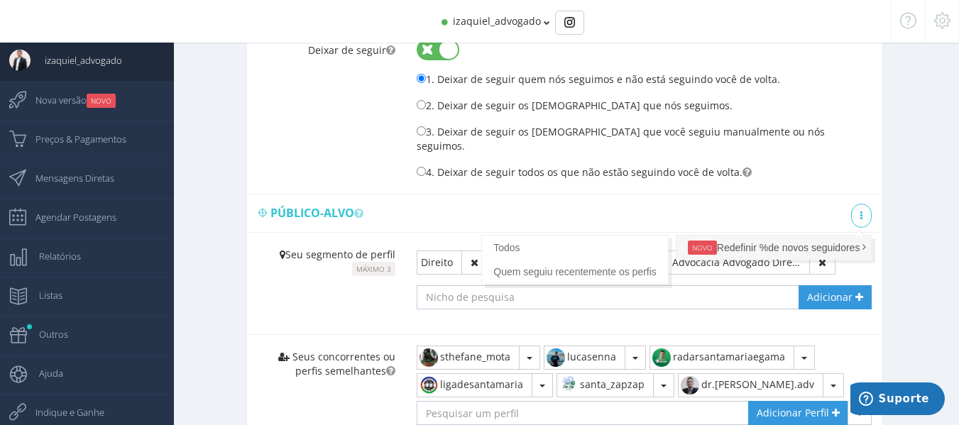
click at [774, 236] on link "NOVO Redefinir %de novos seguidores" at bounding box center [773, 248] width 195 height 24
click at [582, 260] on link "Quem seguiu recentemente os perfis" at bounding box center [575, 272] width 186 height 24
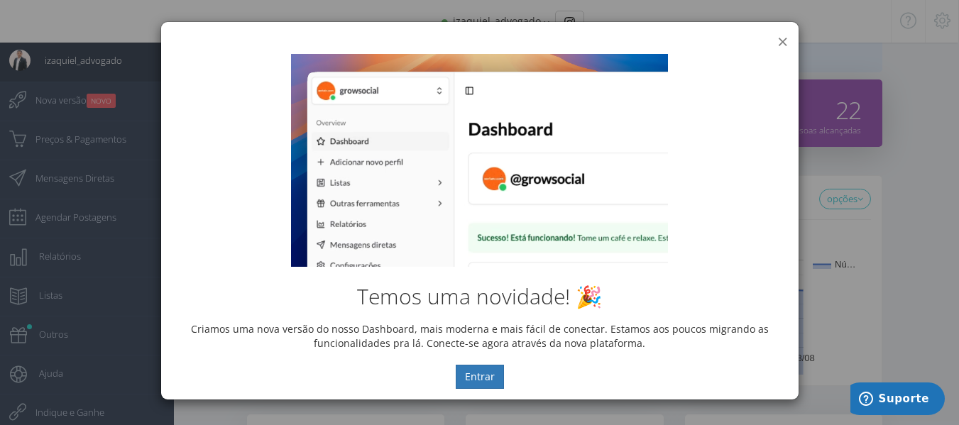
click at [783, 39] on button "×" at bounding box center [782, 41] width 11 height 19
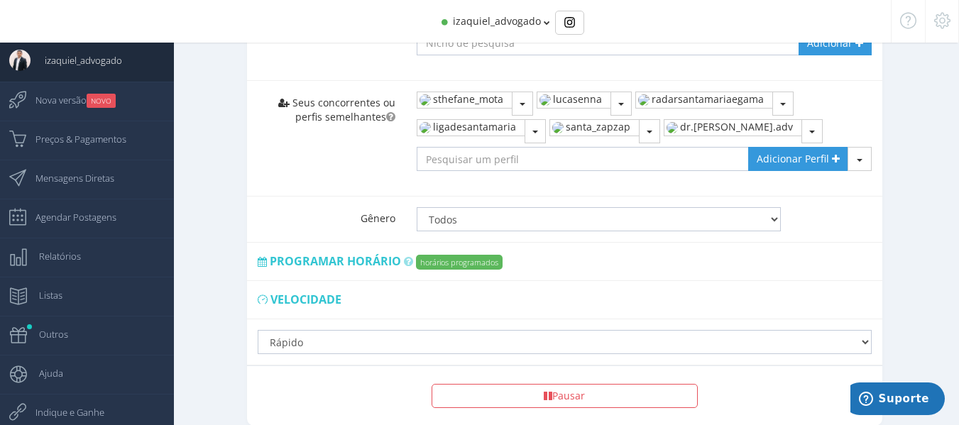
scroll to position [869, 0]
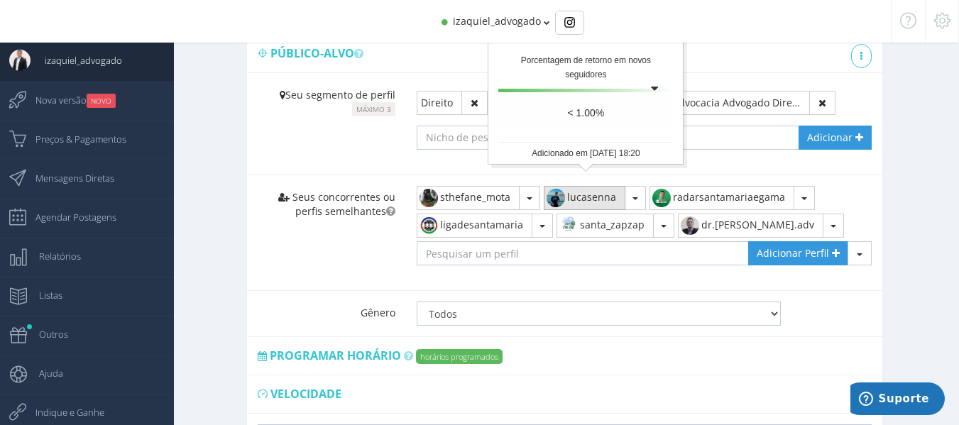
click at [554, 187] on img "button" at bounding box center [555, 198] width 23 height 23
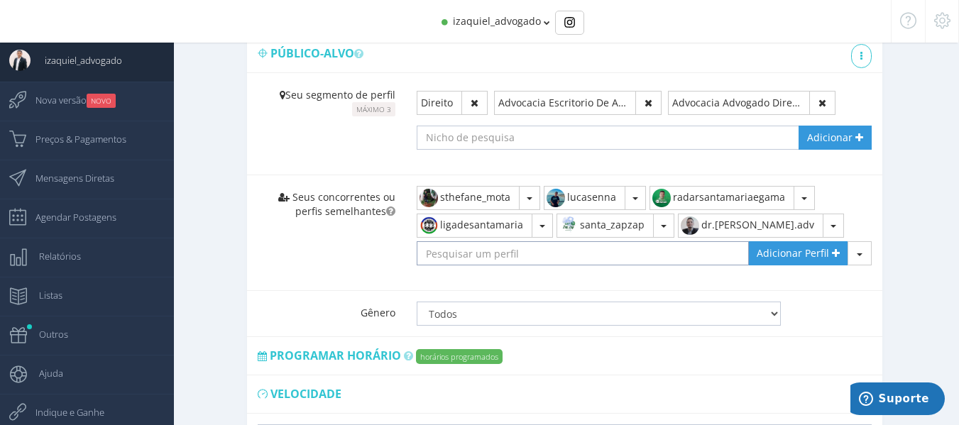
click at [552, 241] on input "text" at bounding box center [583, 253] width 333 height 24
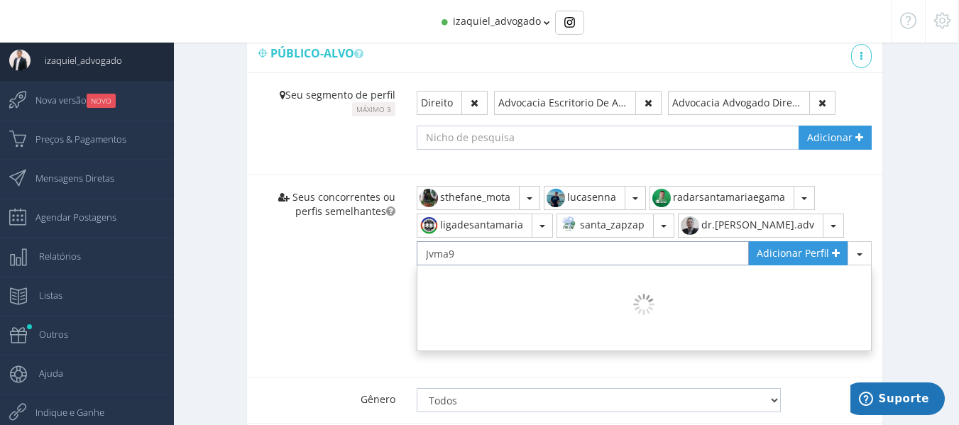
type input "Jvma94"
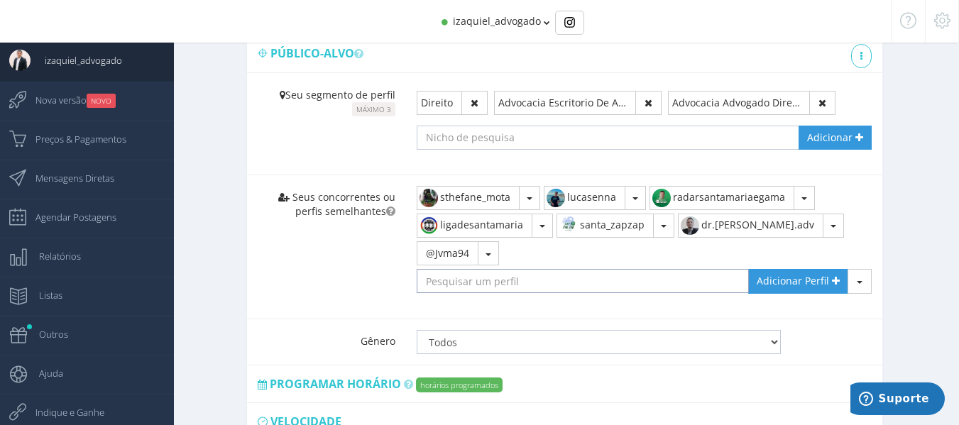
click at [609, 269] on input "text" at bounding box center [583, 281] width 333 height 24
click at [490, 243] on button "button" at bounding box center [488, 253] width 21 height 24
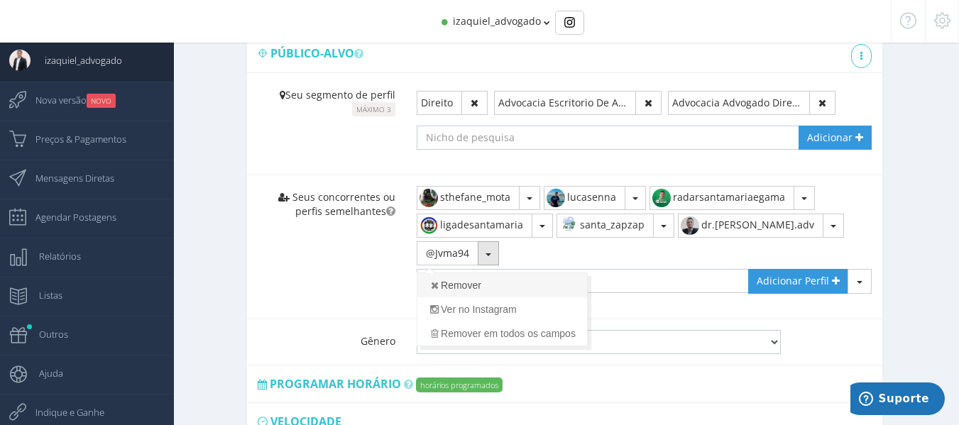
click at [485, 279] on link "Remover" at bounding box center [502, 285] width 170 height 24
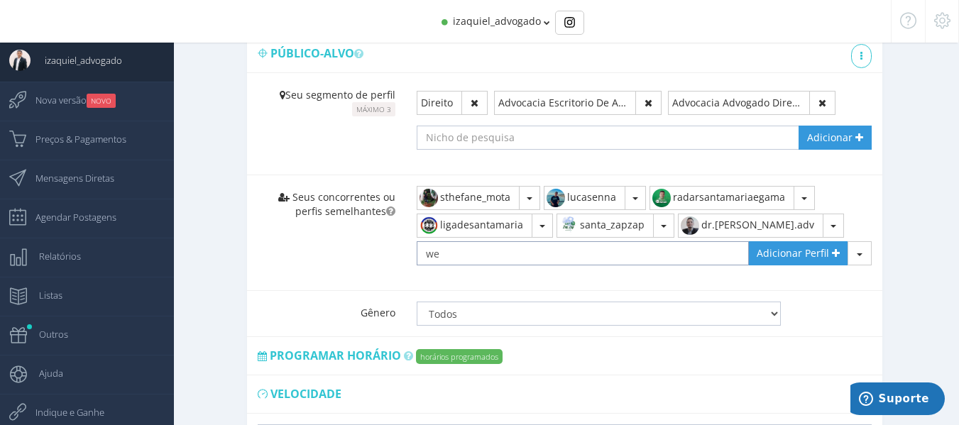
click at [478, 241] on input "we" at bounding box center [583, 253] width 333 height 24
type input "w"
type input "j094v]"
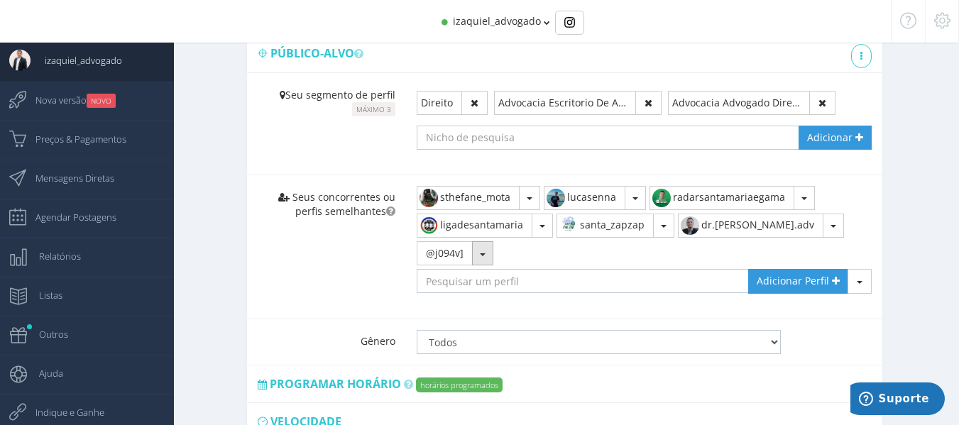
click at [479, 248] on button "button" at bounding box center [482, 253] width 21 height 24
click at [481, 278] on link "Remover" at bounding box center [502, 285] width 170 height 24
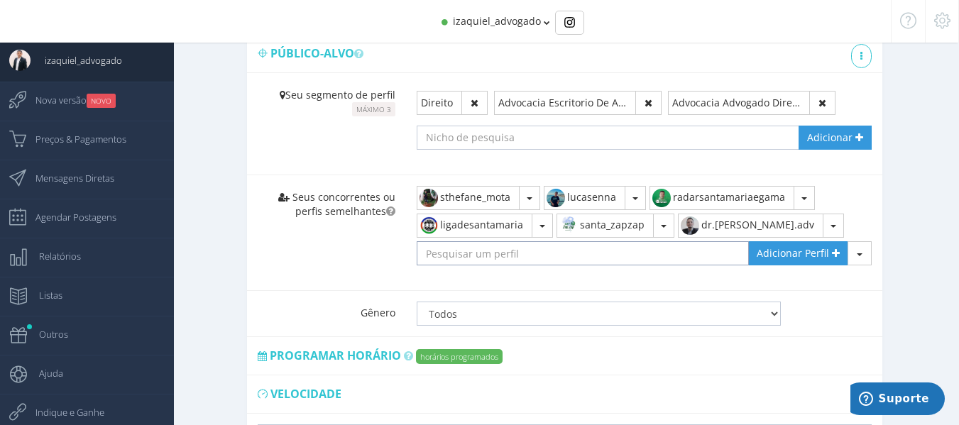
click at [472, 241] on input "text" at bounding box center [583, 253] width 333 height 24
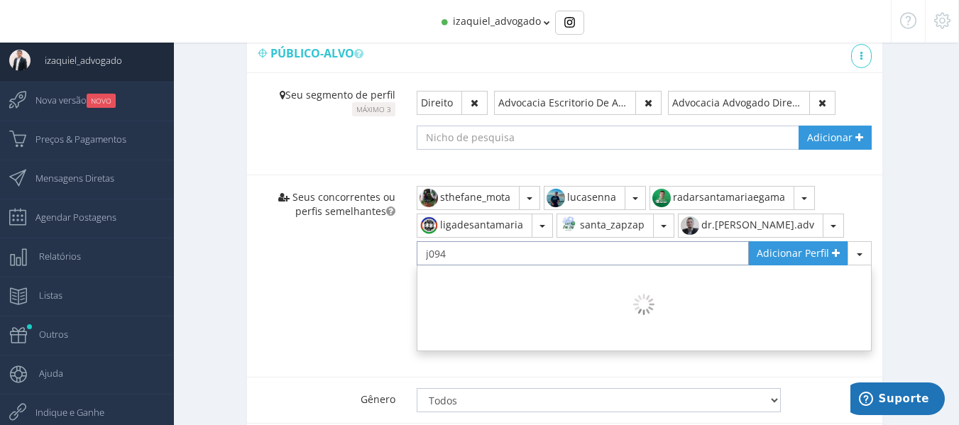
type input "j094v"
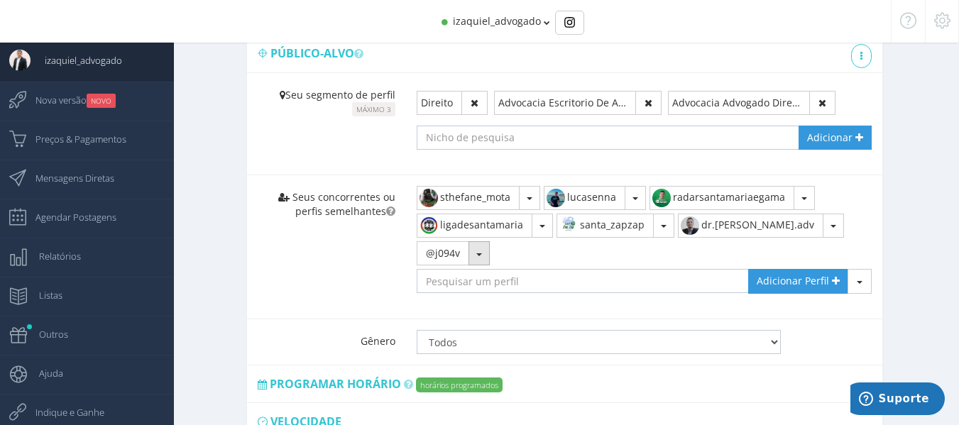
click at [485, 241] on button "button" at bounding box center [478, 253] width 21 height 24
click at [480, 301] on link "Ver no Instagram" at bounding box center [502, 309] width 170 height 24
click at [503, 269] on input "text" at bounding box center [583, 281] width 333 height 24
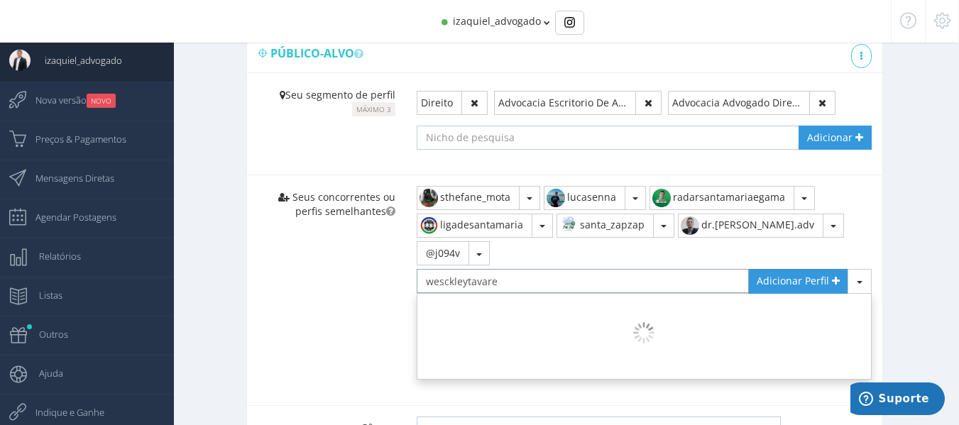
type input "wesckleytavares"
type input "lucassenadf"
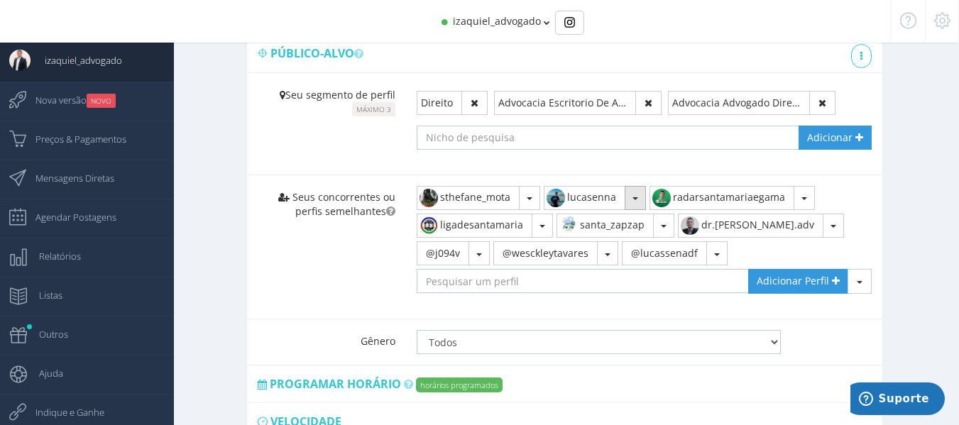
click at [638, 197] on span "button" at bounding box center [635, 198] width 6 height 3
click at [600, 218] on link "Remover" at bounding box center [605, 230] width 123 height 24
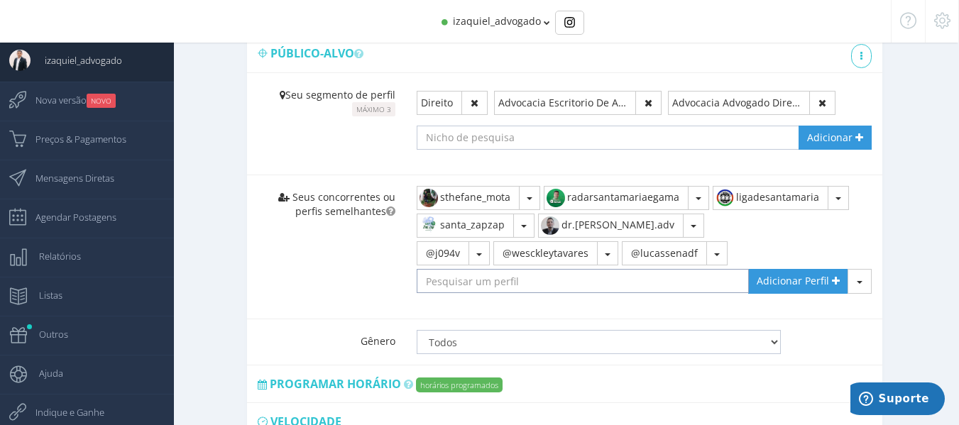
click at [581, 269] on input "text" at bounding box center [583, 281] width 333 height 24
type input "t"
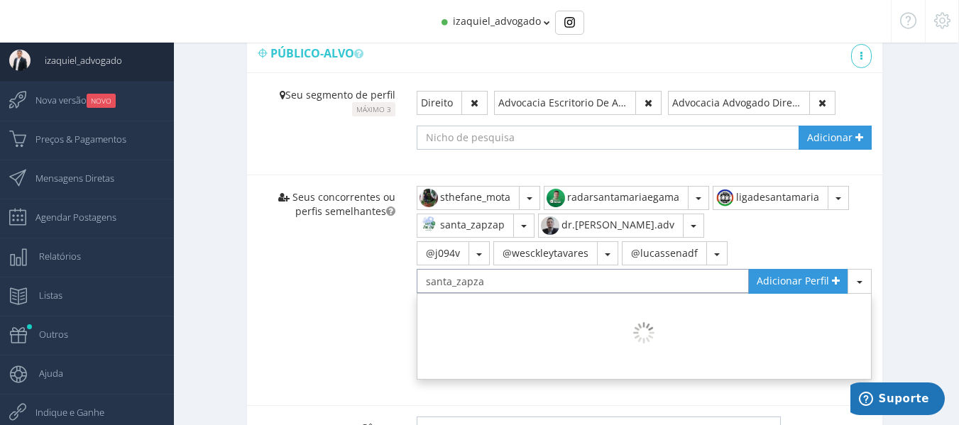
type input "santa_zapzap"
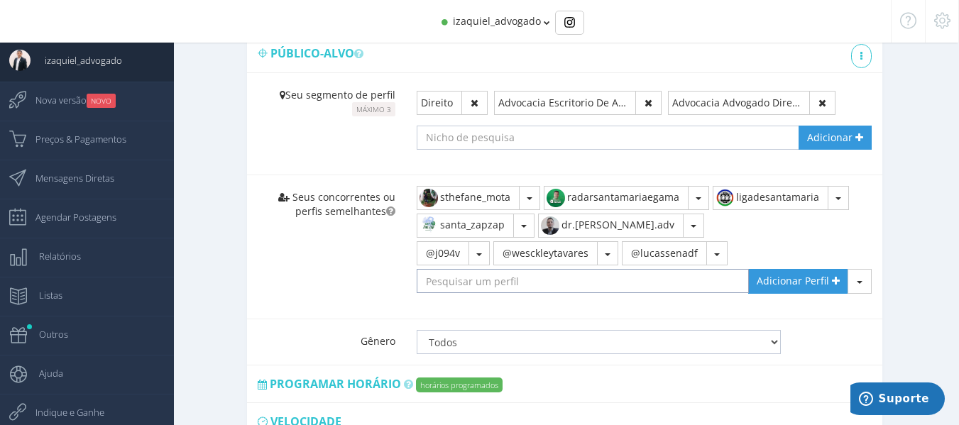
click at [492, 270] on input "text" at bounding box center [583, 281] width 333 height 24
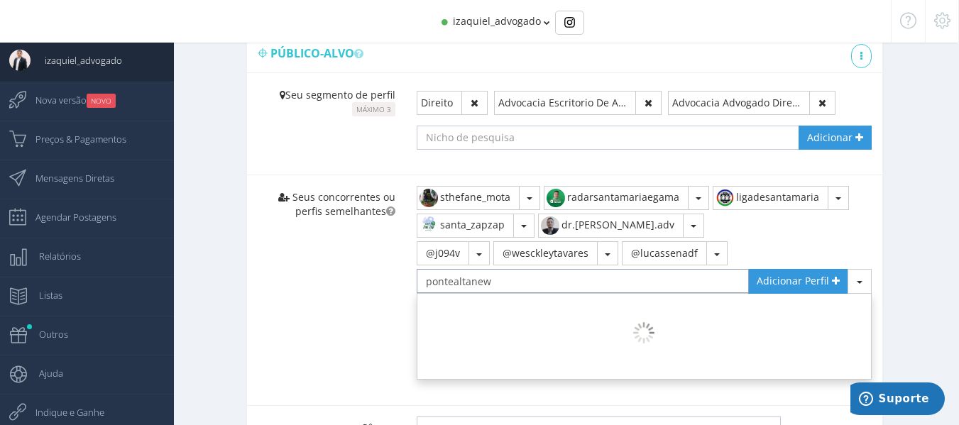
type input "pontealtanews"
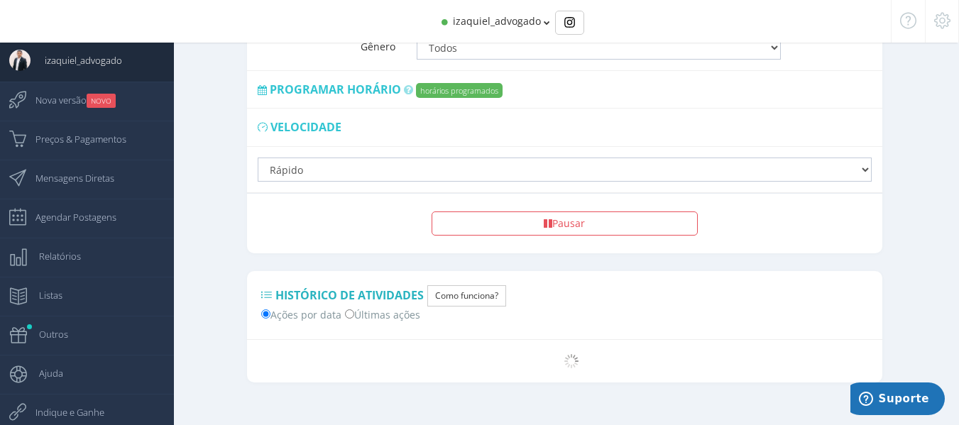
scroll to position [1167, 0]
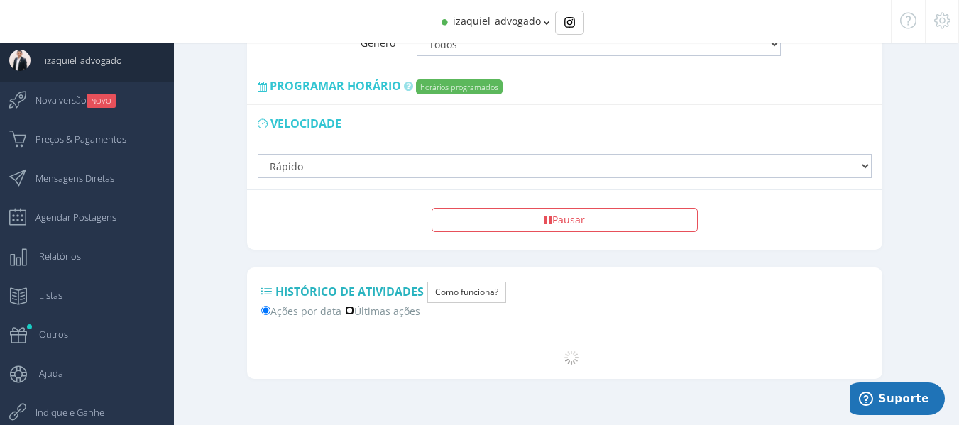
click at [348, 306] on input "Últimas ações" at bounding box center [349, 310] width 9 height 9
radio input "true"
drag, startPoint x: 268, startPoint y: 291, endPoint x: 241, endPoint y: 271, distance: 33.5
click at [267, 303] on label "Ações por data" at bounding box center [301, 310] width 80 height 15
click at [267, 306] on input "Ações por data" at bounding box center [265, 310] width 9 height 9
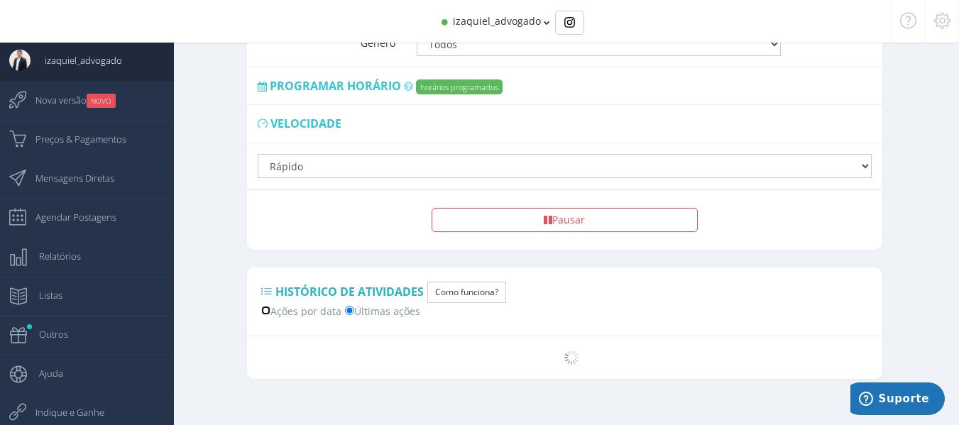
radio input "true"
